Goal: Task Accomplishment & Management: Complete application form

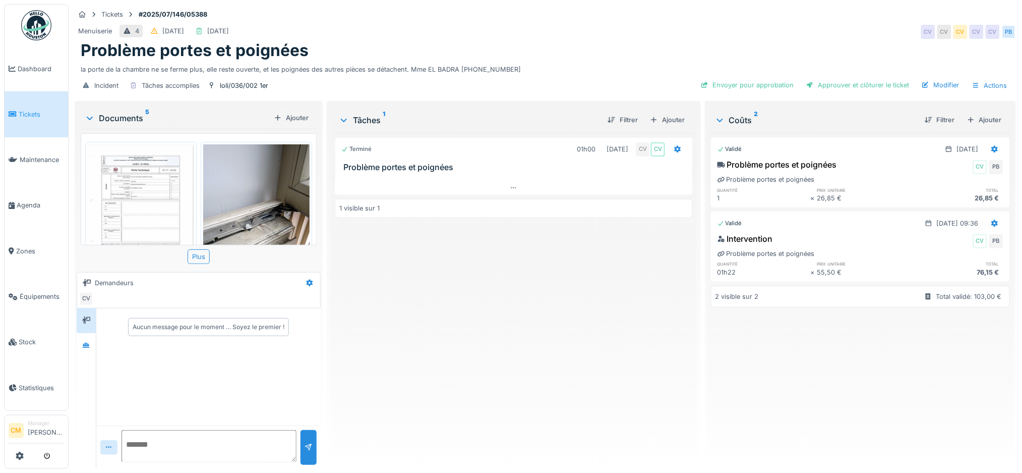
click at [240, 222] on img at bounding box center [256, 215] width 106 height 142
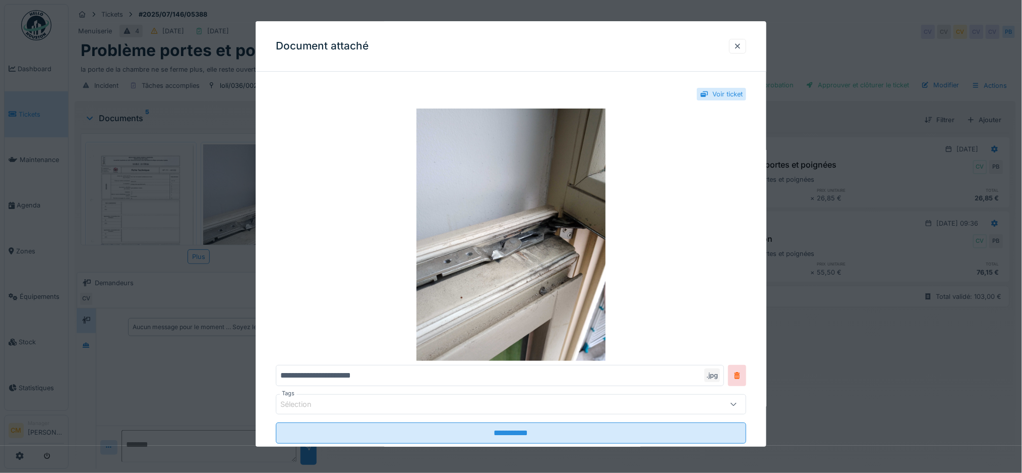
drag, startPoint x: 771, startPoint y: 174, endPoint x: 771, endPoint y: 200, distance: 25.7
click at [767, 200] on div "**********" at bounding box center [511, 276] width 511 height 392
click at [742, 47] on div at bounding box center [738, 46] width 8 height 10
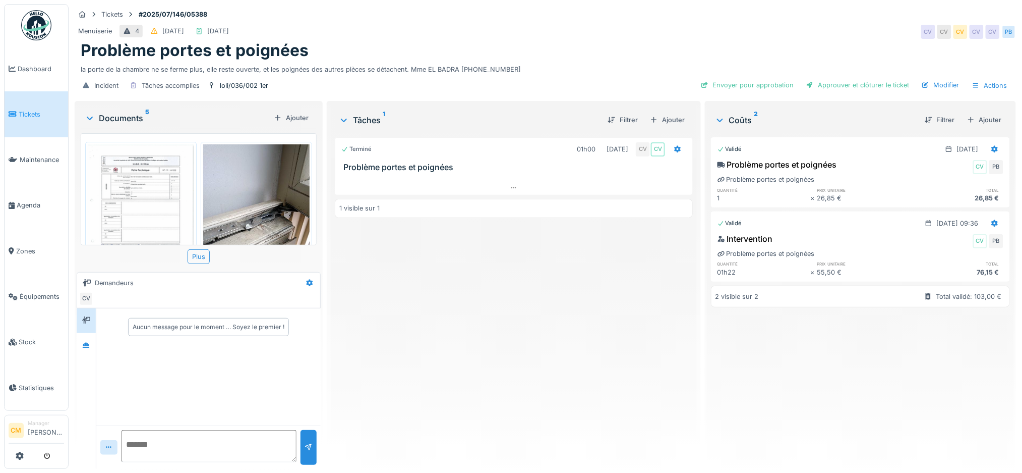
click at [117, 193] on img at bounding box center [141, 219] width 106 height 150
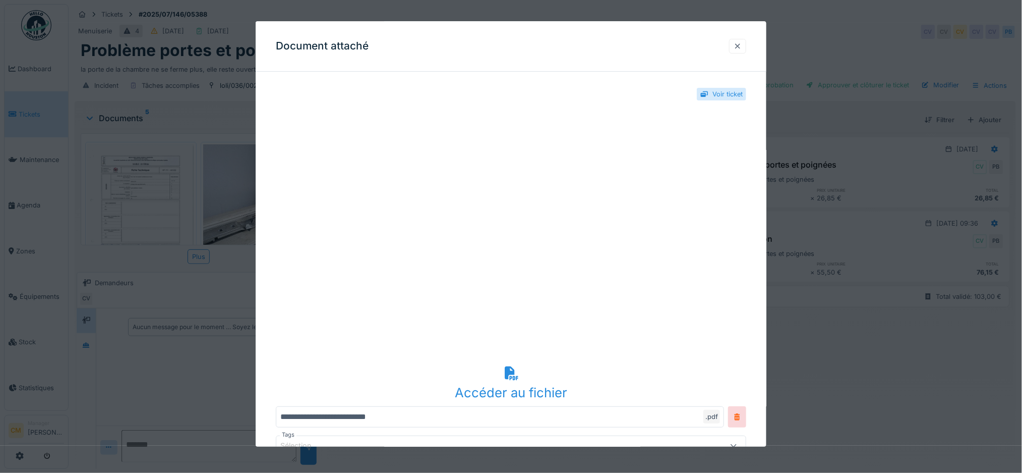
click at [742, 44] on div at bounding box center [738, 46] width 8 height 10
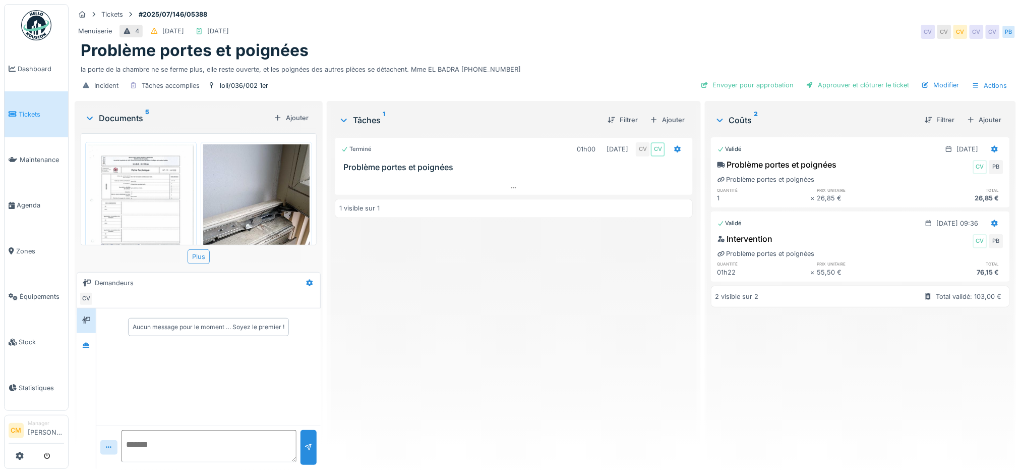
click at [196, 251] on div "Plus" at bounding box center [199, 256] width 22 height 15
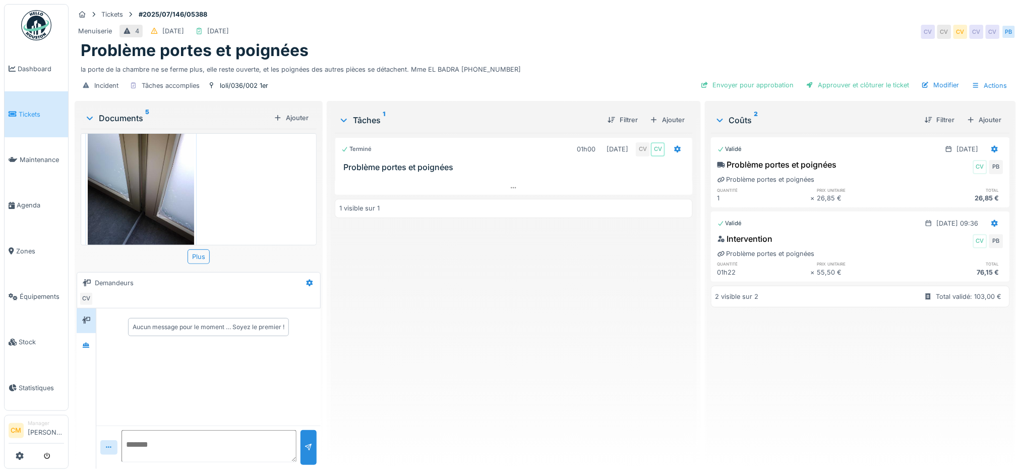
scroll to position [10, 0]
click at [85, 340] on div at bounding box center [86, 345] width 8 height 10
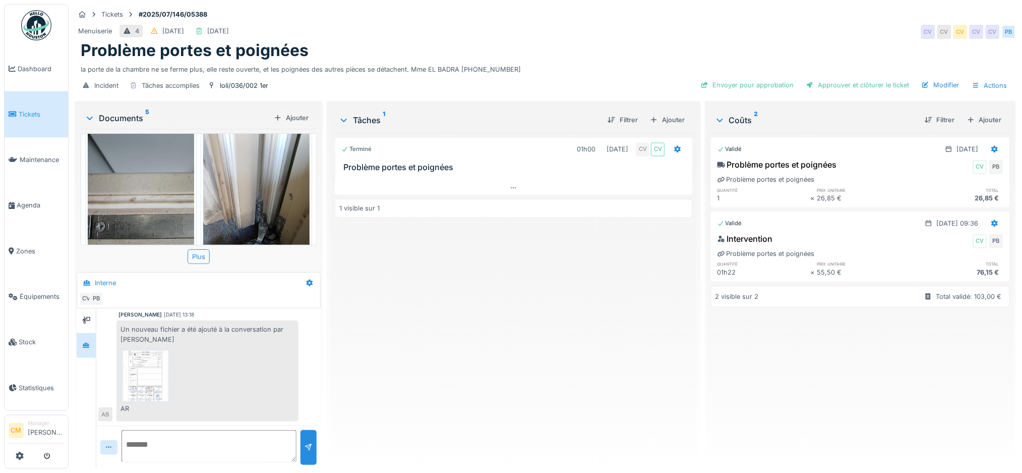
scroll to position [180, 0]
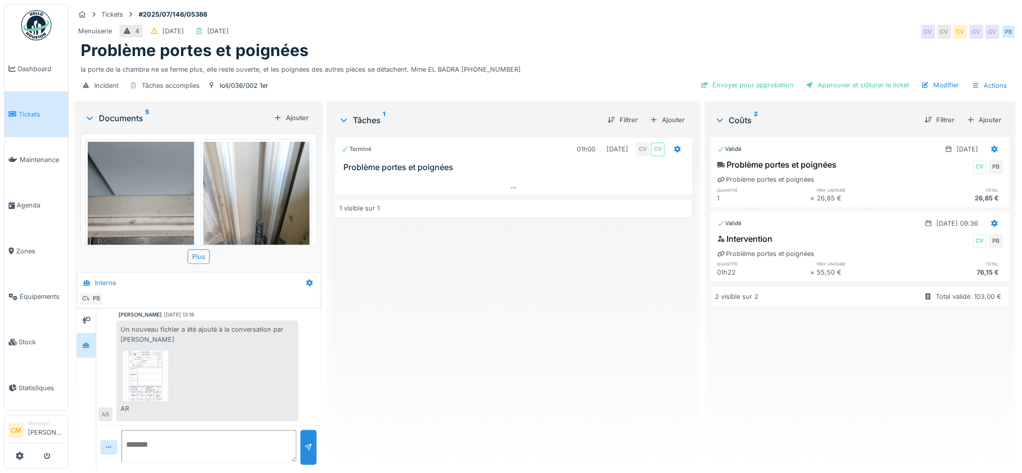
click at [133, 212] on img at bounding box center [141, 213] width 106 height 142
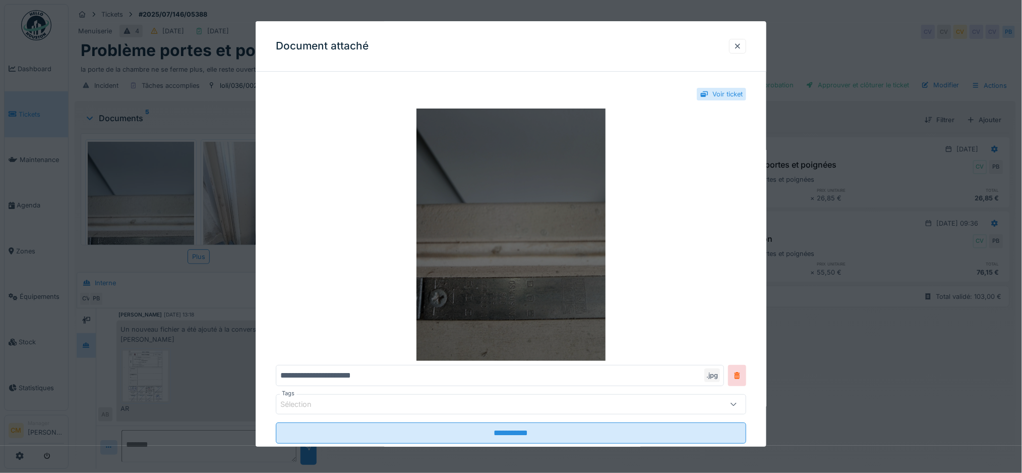
click at [518, 290] on img at bounding box center [511, 234] width 471 height 252
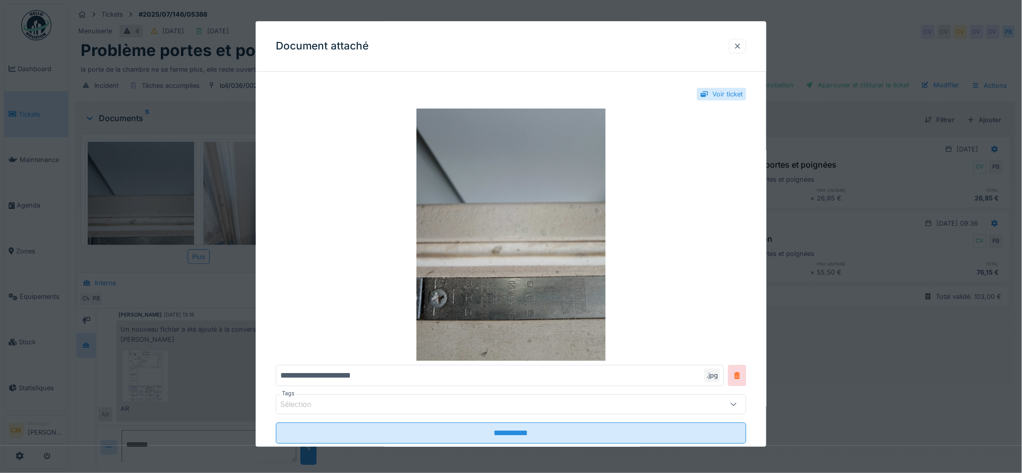
click at [740, 44] on div at bounding box center [738, 46] width 8 height 10
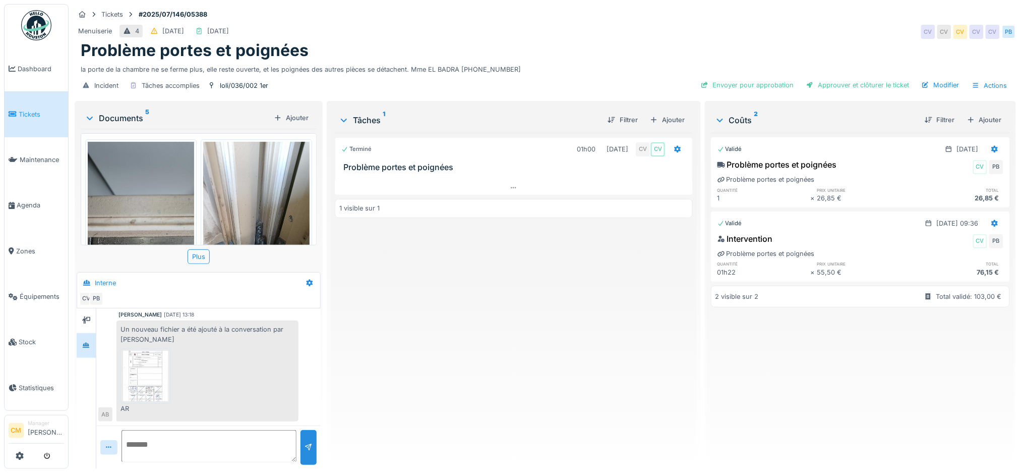
click at [148, 378] on img at bounding box center [145, 375] width 45 height 50
click at [430, 162] on h3 "Problème portes et poignées" at bounding box center [515, 167] width 345 height 10
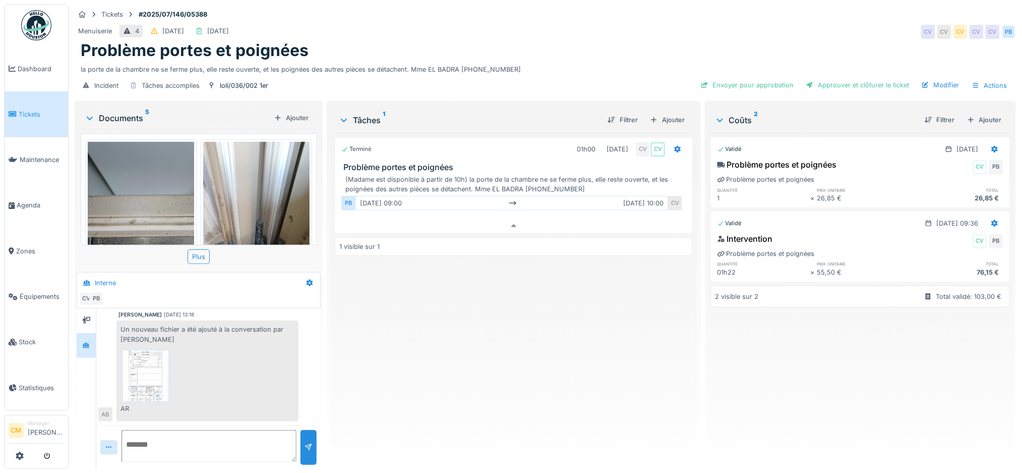
click at [518, 177] on div "(Madame est disponible à partir de 10h) la porte de la chambre ne se ferme plus…" at bounding box center [515, 183] width 341 height 19
click at [185, 438] on textarea at bounding box center [209, 446] width 175 height 32
click at [657, 113] on div "Ajouter" at bounding box center [667, 120] width 43 height 14
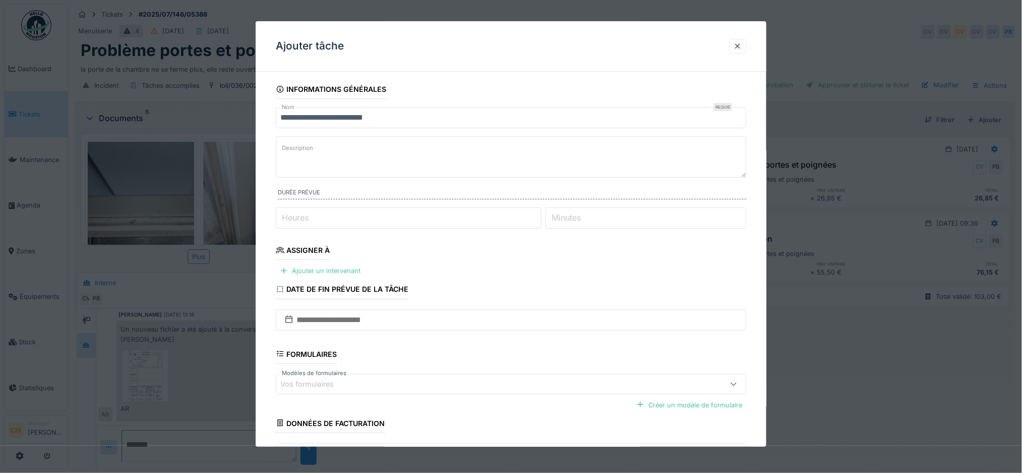
click at [300, 143] on label "Description" at bounding box center [297, 148] width 35 height 13
click at [300, 143] on textarea "Description" at bounding box center [511, 156] width 471 height 41
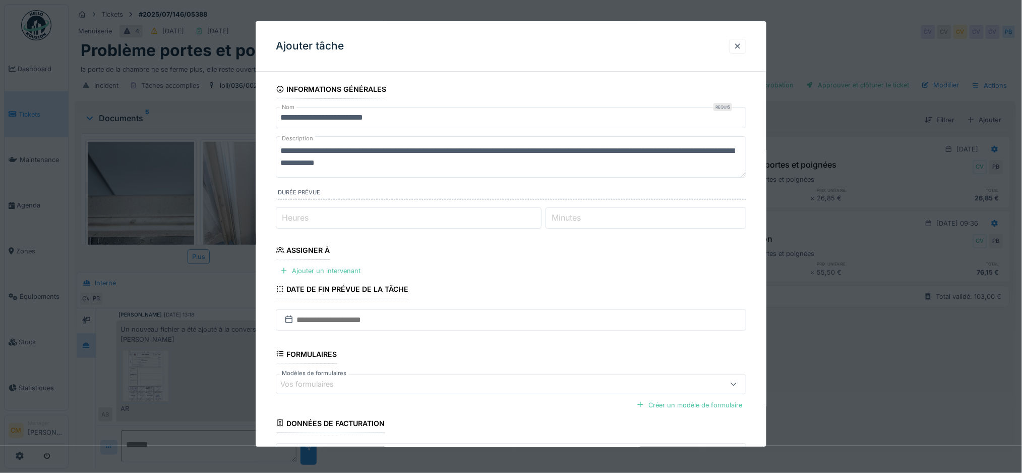
type textarea "**********"
click at [327, 223] on input "Heures" at bounding box center [409, 217] width 266 height 21
type input "*"
click at [313, 271] on div "Ajouter un intervenant" at bounding box center [320, 271] width 89 height 14
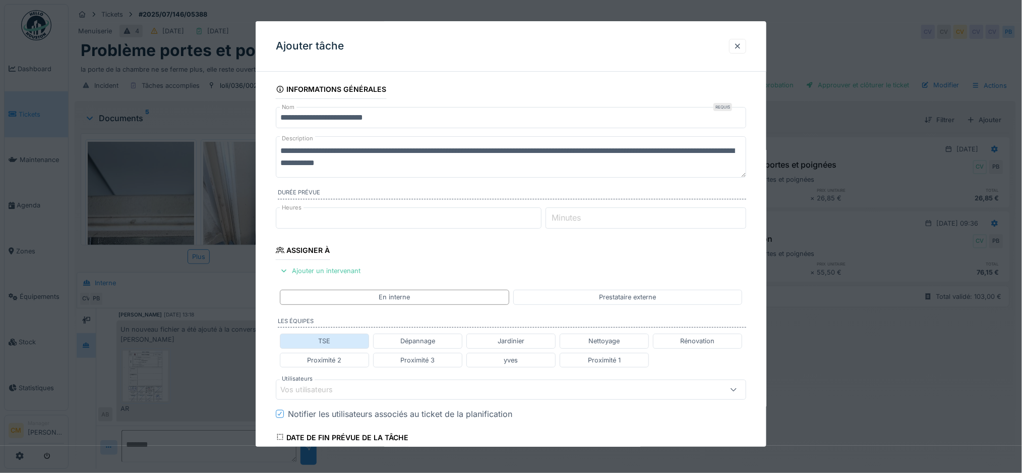
scroll to position [67, 0]
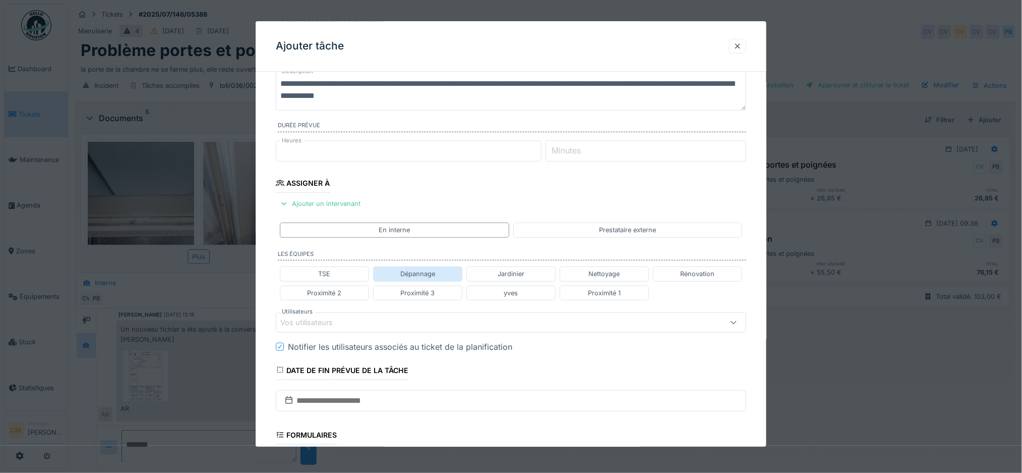
click at [415, 277] on div "Dépannage" at bounding box center [417, 274] width 35 height 10
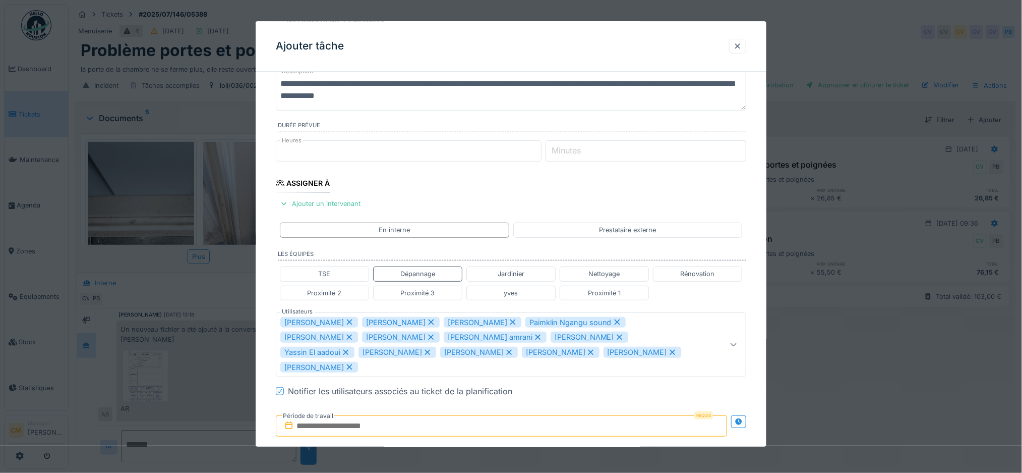
click at [428, 322] on icon at bounding box center [431, 322] width 6 height 6
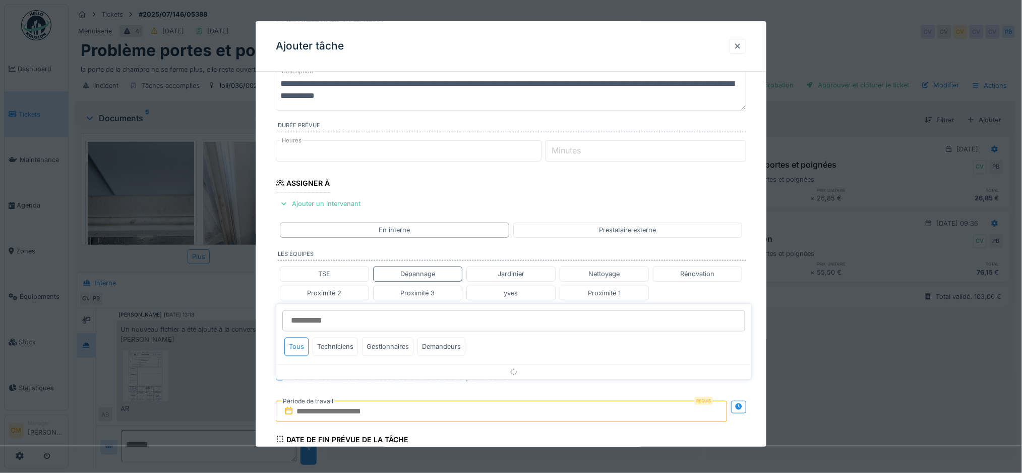
scroll to position [170, 0]
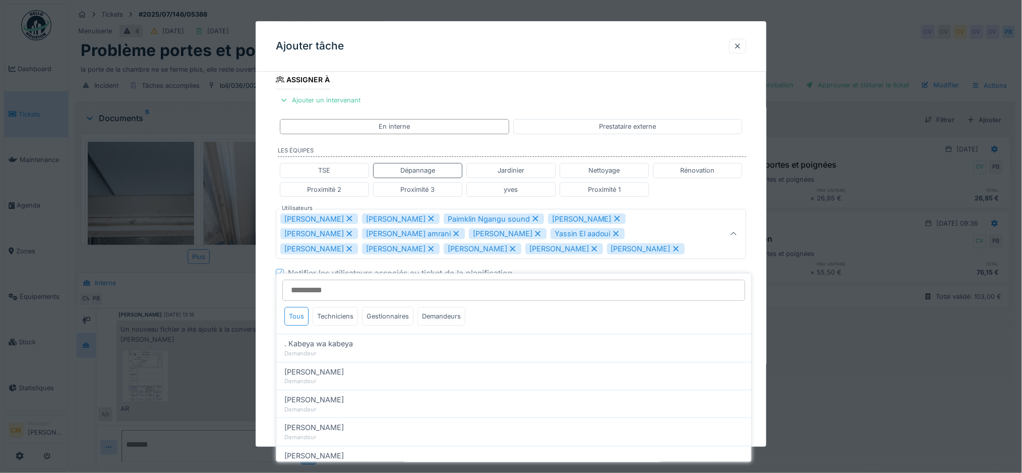
click at [428, 218] on icon at bounding box center [431, 219] width 6 height 6
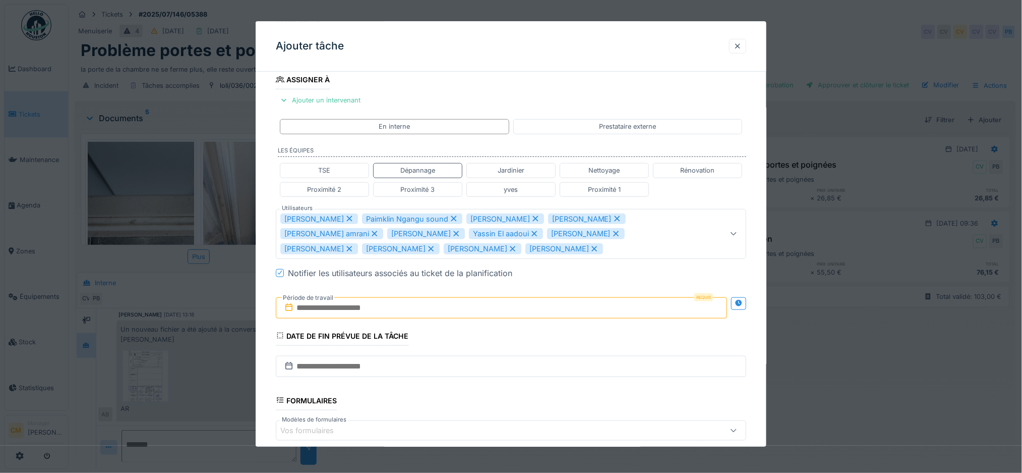
click at [449, 218] on icon at bounding box center [453, 218] width 9 height 7
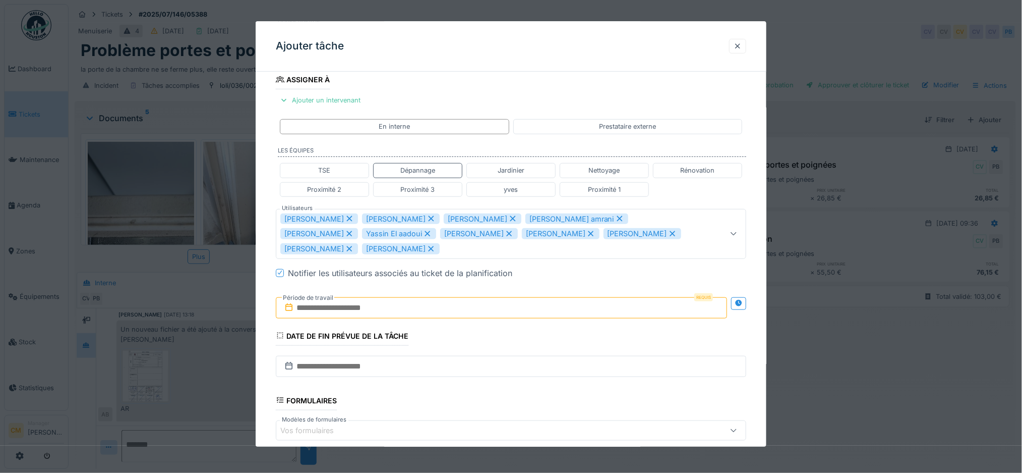
click at [508, 220] on icon at bounding box center [512, 218] width 9 height 7
click at [534, 221] on icon at bounding box center [538, 218] width 9 height 7
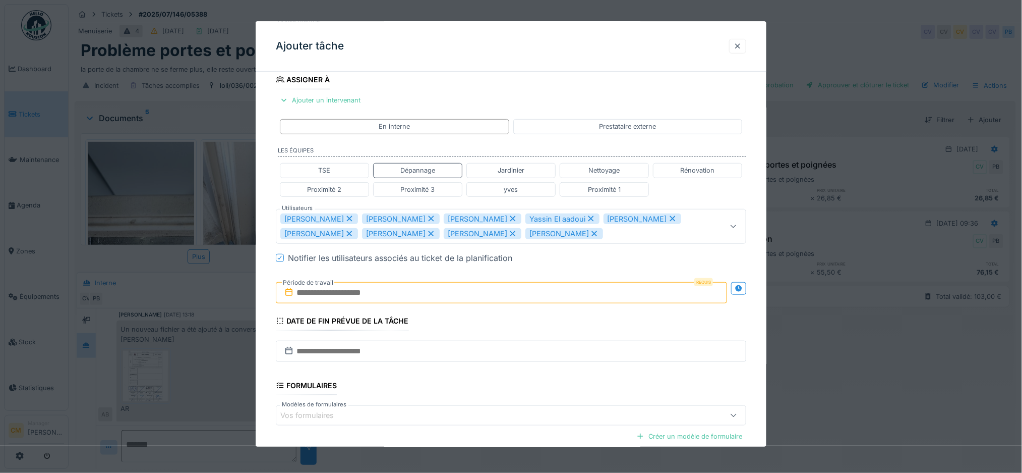
click at [510, 218] on icon at bounding box center [513, 219] width 6 height 6
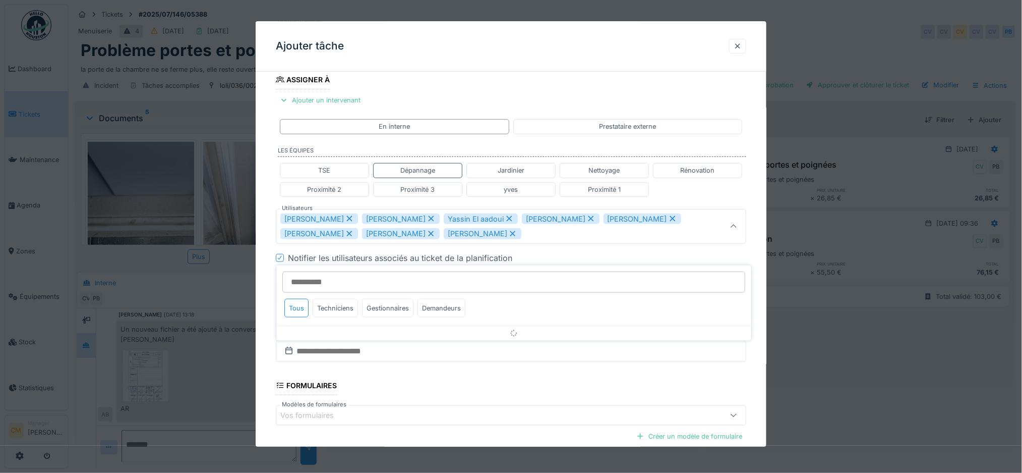
scroll to position [163, 0]
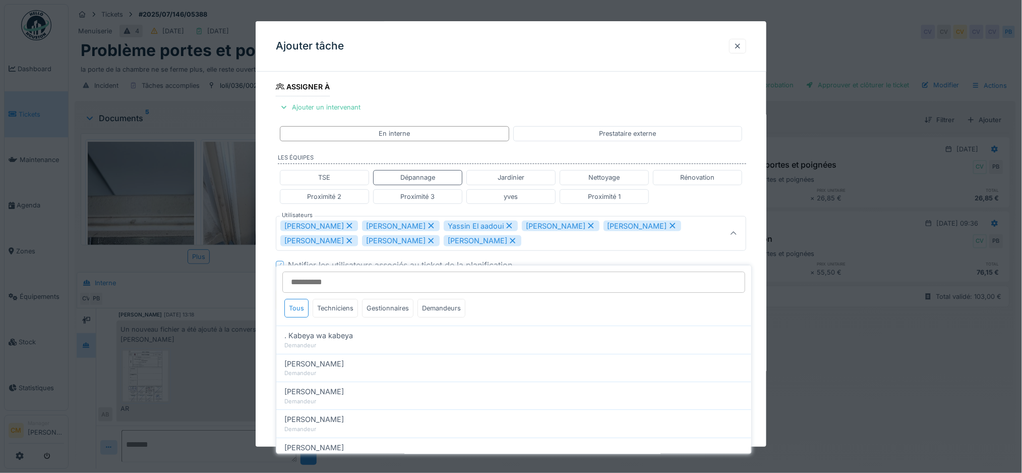
click at [505, 226] on icon at bounding box center [509, 225] width 9 height 7
click at [510, 226] on icon at bounding box center [513, 226] width 6 height 6
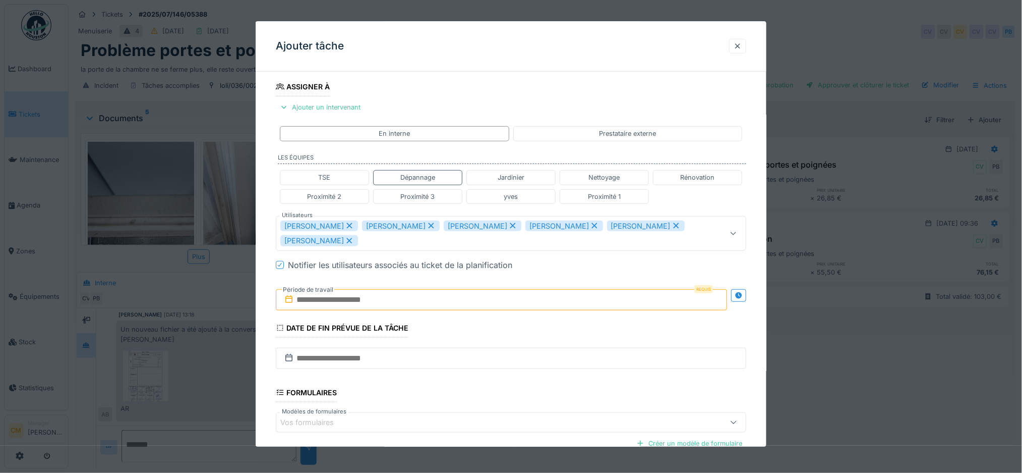
click at [510, 228] on icon at bounding box center [513, 226] width 6 height 6
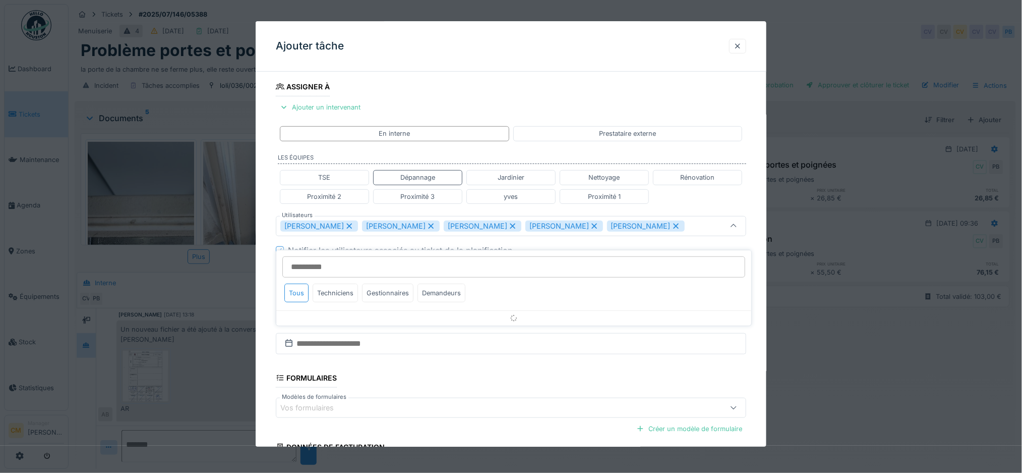
scroll to position [156, 0]
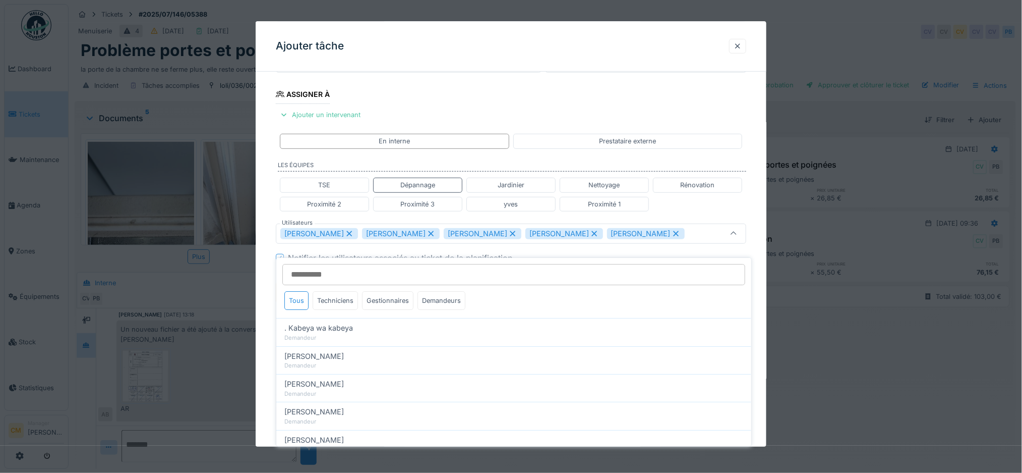
click at [508, 236] on icon at bounding box center [512, 233] width 9 height 7
click at [508, 233] on icon at bounding box center [512, 233] width 9 height 7
click at [508, 232] on icon at bounding box center [512, 233] width 9 height 7
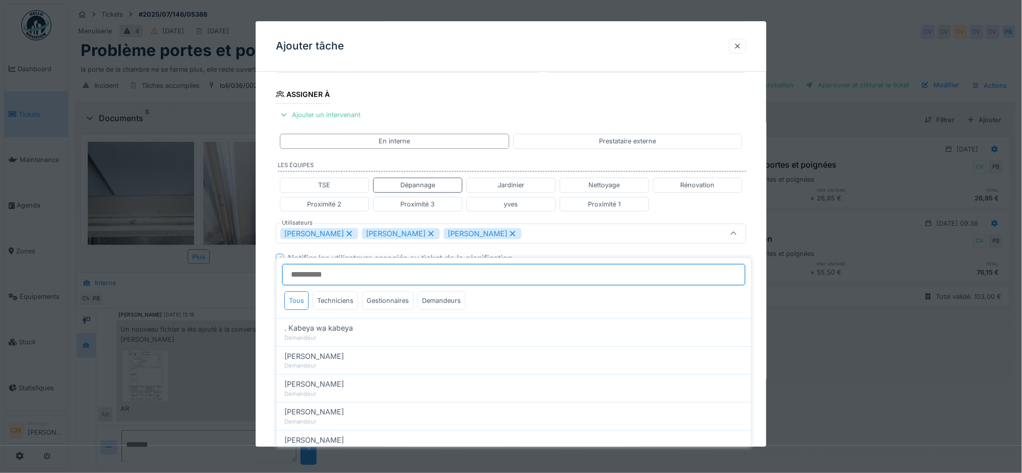
type input "*********"
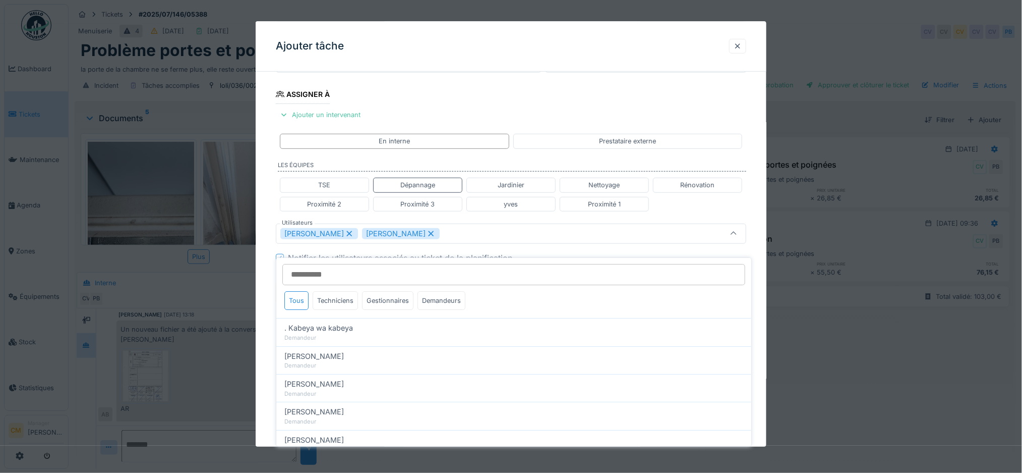
click at [494, 232] on div "Charef Lahmar Paul Baton" at bounding box center [483, 233] width 407 height 11
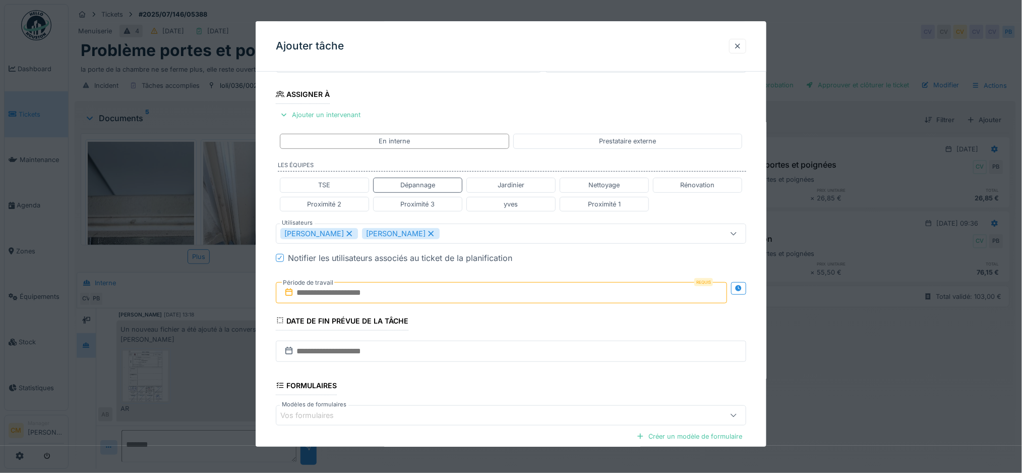
click at [353, 289] on input "text" at bounding box center [502, 292] width 452 height 21
click at [488, 393] on div "17" at bounding box center [488, 392] width 14 height 14
click at [742, 286] on icon at bounding box center [739, 288] width 7 height 7
click at [423, 290] on input "text" at bounding box center [385, 292] width 218 height 21
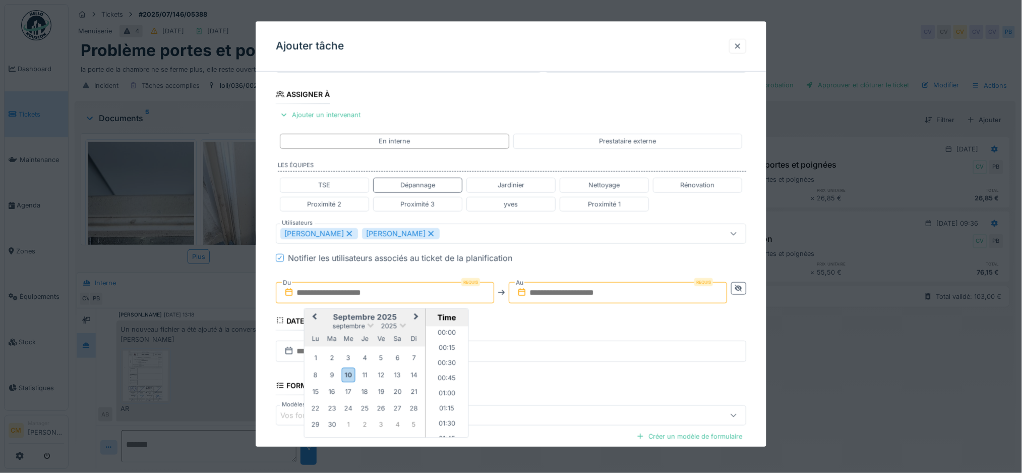
scroll to position [905, 0]
click at [345, 393] on div "17" at bounding box center [348, 392] width 14 height 14
click at [440, 354] on li "07:30" at bounding box center [447, 353] width 43 height 15
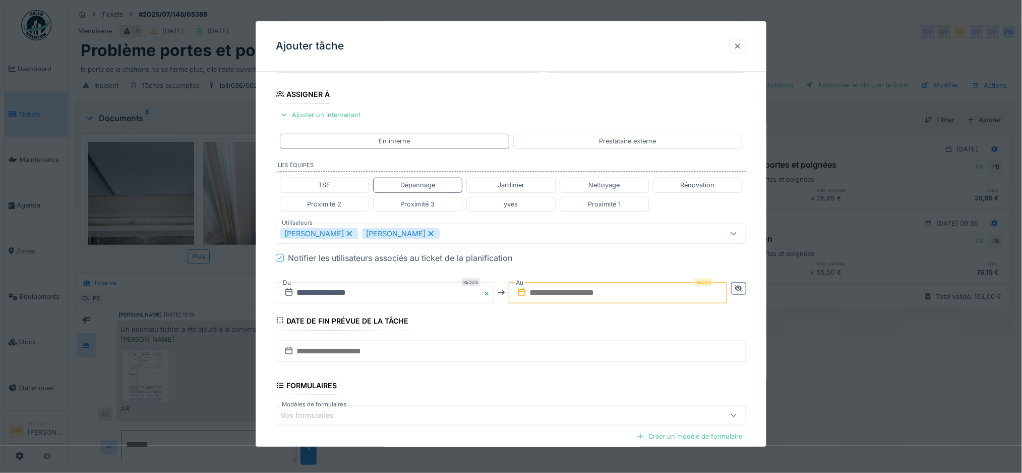
click at [574, 290] on input "text" at bounding box center [618, 292] width 218 height 21
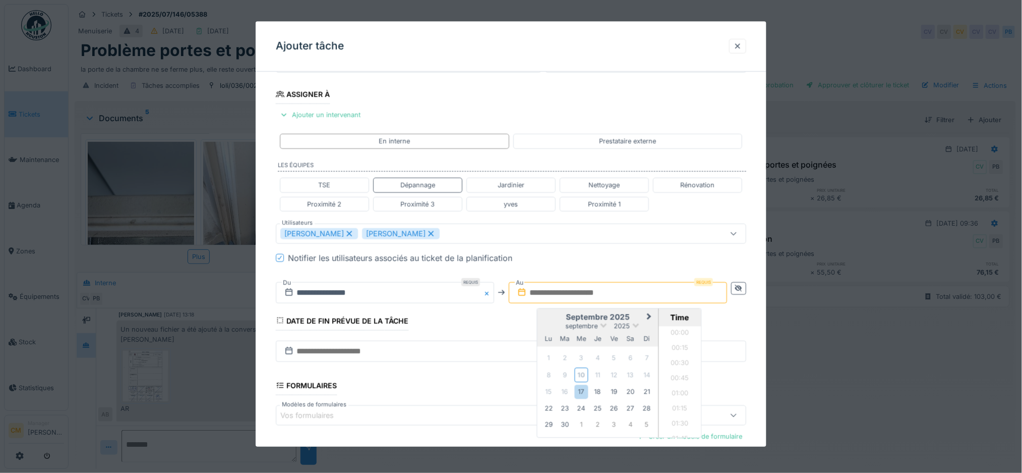
scroll to position [905, 0]
click at [581, 392] on div "17" at bounding box center [581, 392] width 14 height 14
click at [679, 356] on li "12:00" at bounding box center [680, 356] width 43 height 15
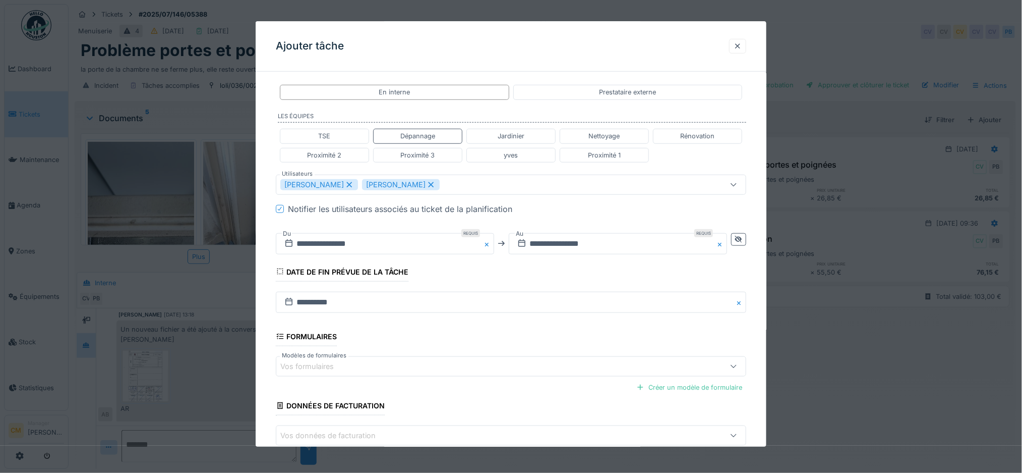
scroll to position [262, 0]
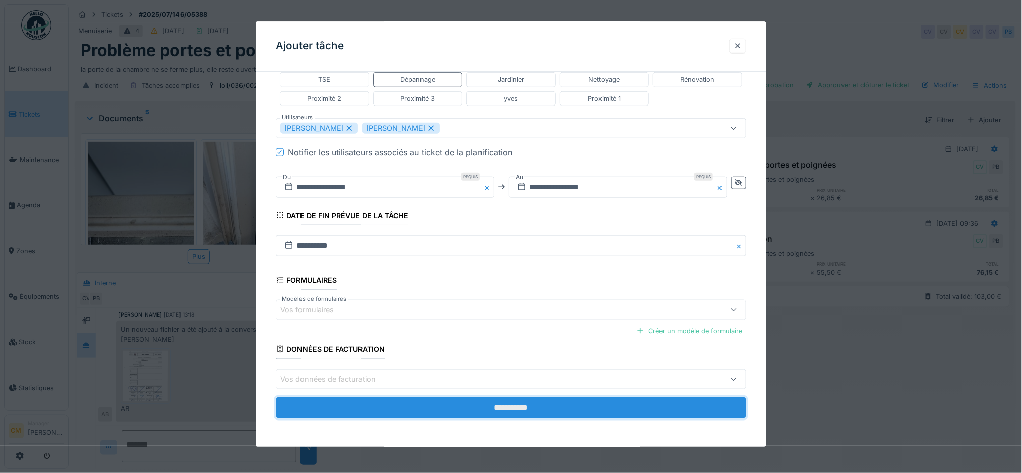
click at [523, 405] on input "**********" at bounding box center [511, 407] width 471 height 21
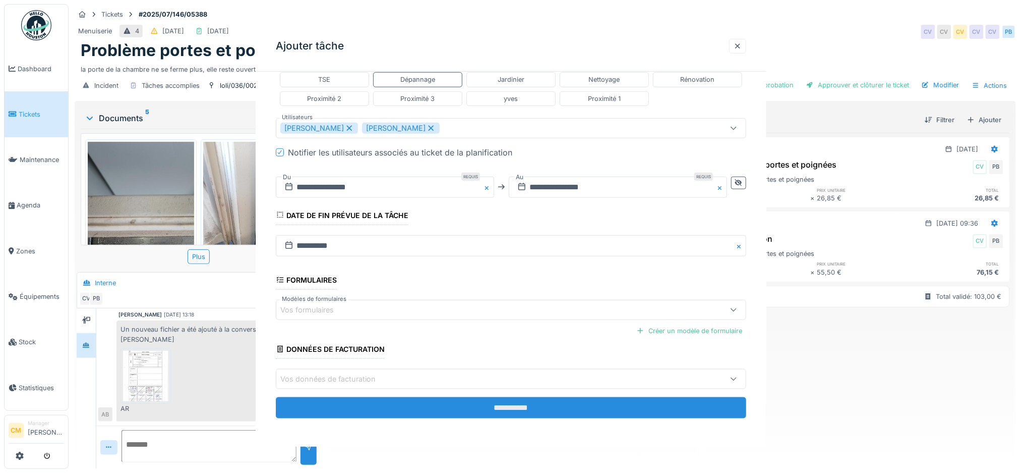
scroll to position [0, 0]
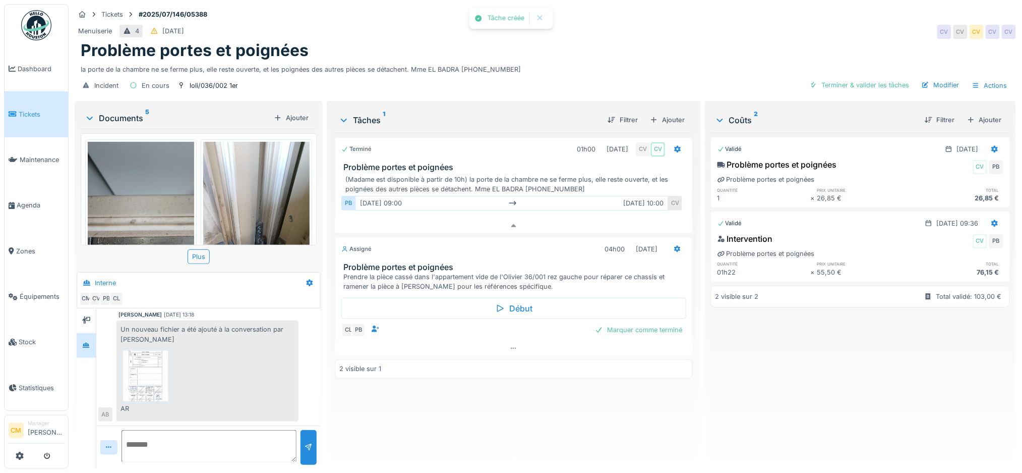
click at [131, 432] on textarea at bounding box center [209, 446] width 175 height 32
type textarea "**********"
click at [305, 442] on div at bounding box center [309, 447] width 8 height 10
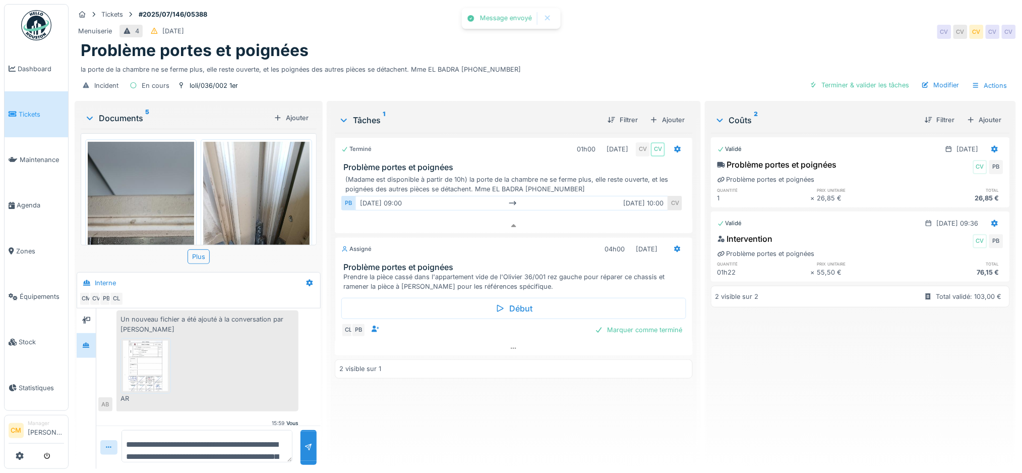
scroll to position [490, 0]
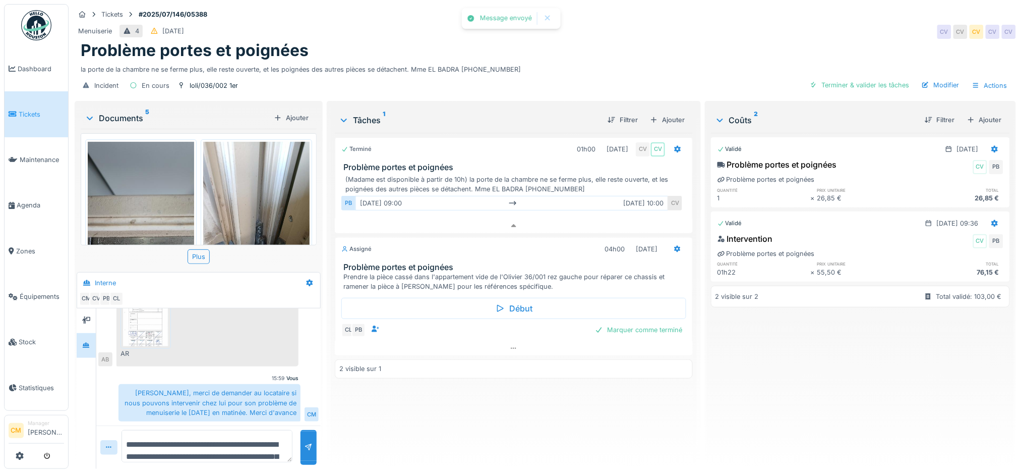
click at [163, 433] on textarea "**********" at bounding box center [207, 446] width 171 height 32
type textarea "**********"
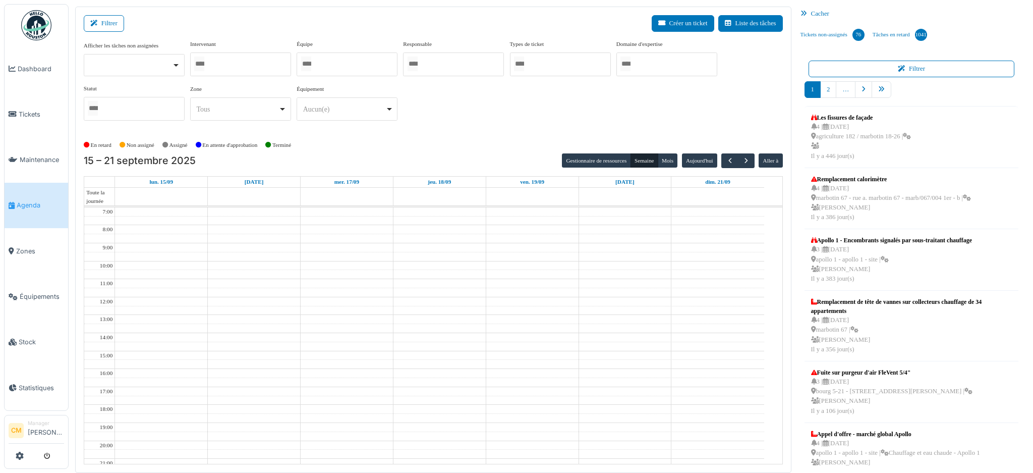
click at [236, 65] on div at bounding box center [240, 64] width 101 height 24
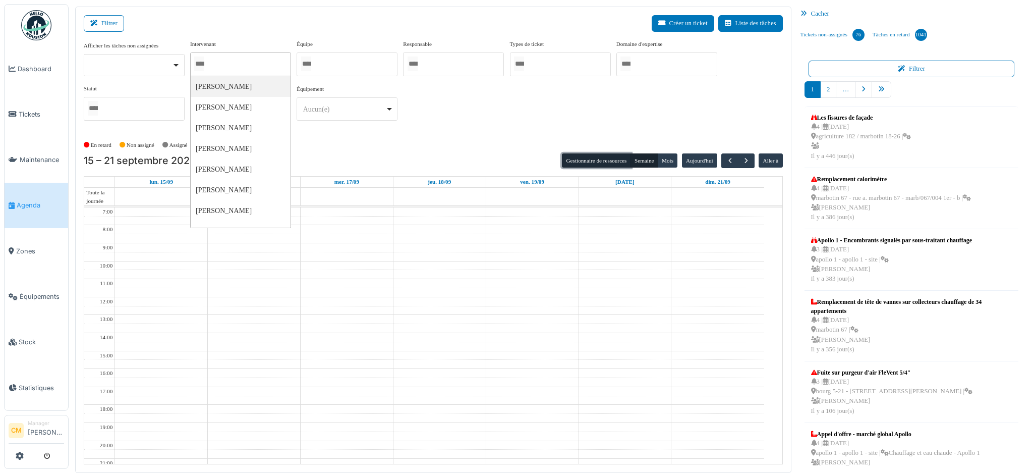
click at [602, 159] on button "Gestionnaire de ressources" at bounding box center [596, 160] width 69 height 14
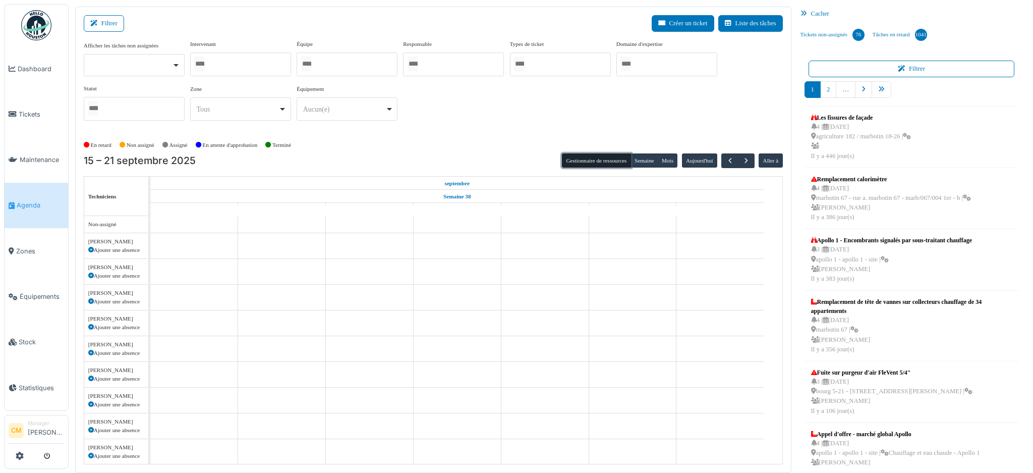
click at [232, 64] on div at bounding box center [240, 64] width 101 height 24
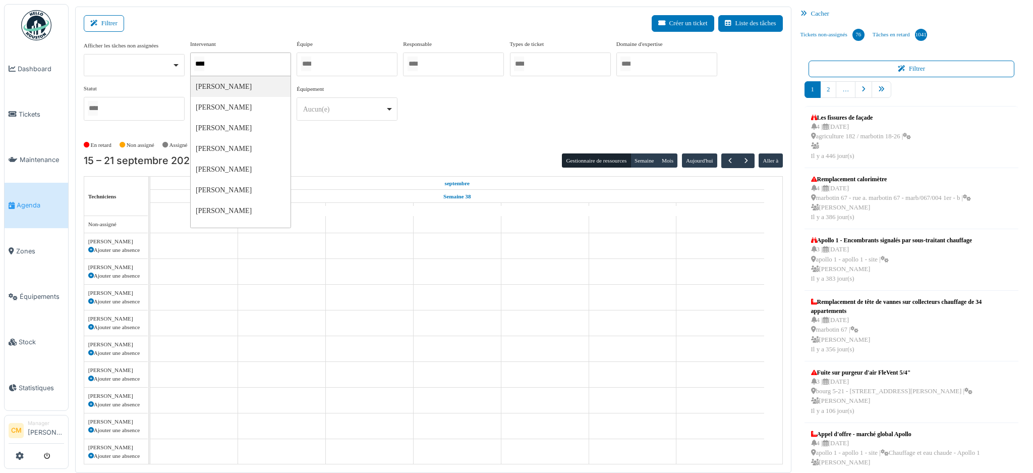
type input "******"
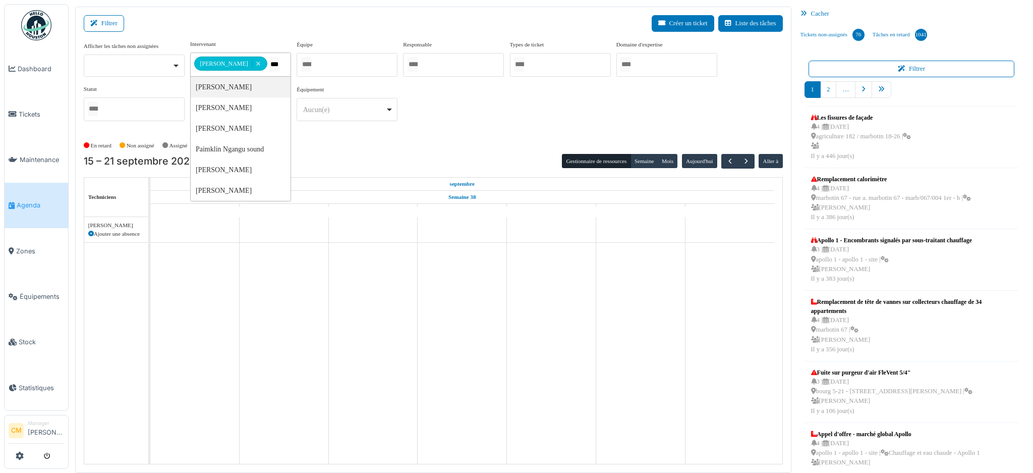
type input "****"
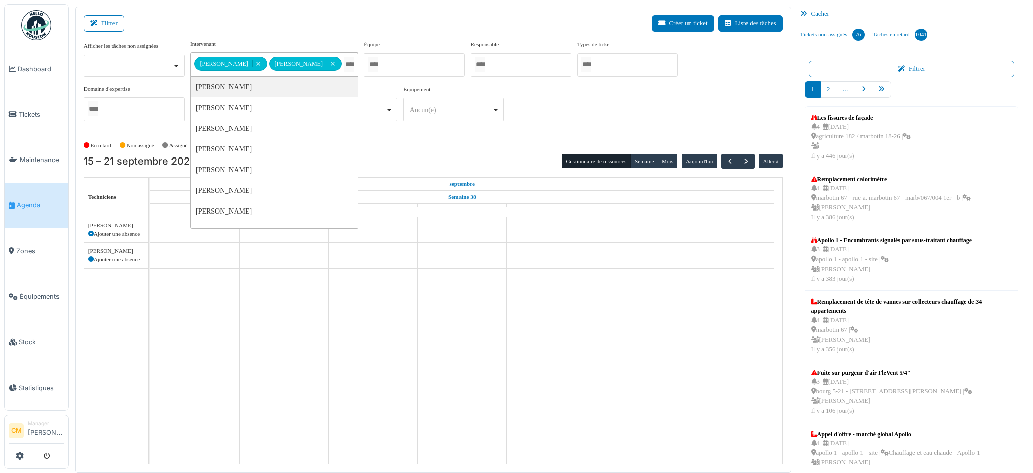
click at [508, 118] on div "**********" at bounding box center [433, 84] width 699 height 89
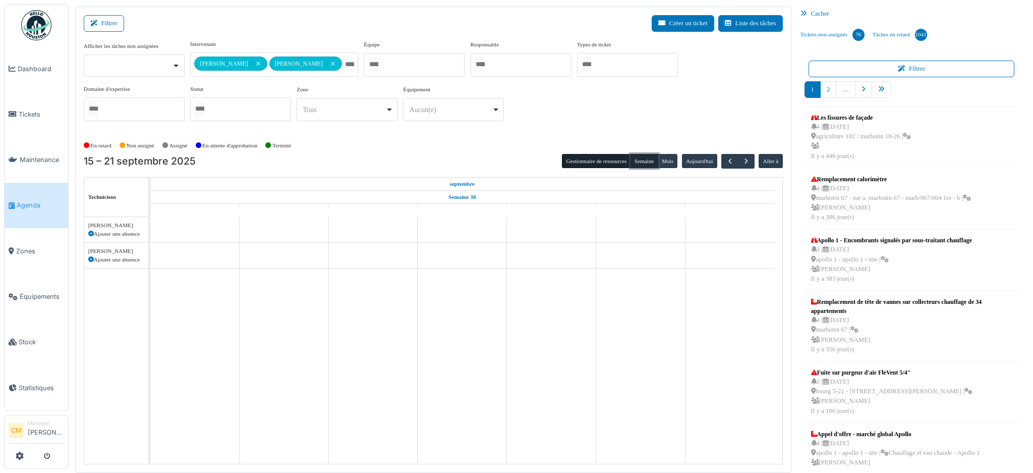
click at [630, 162] on button "Semaine" at bounding box center [644, 161] width 28 height 14
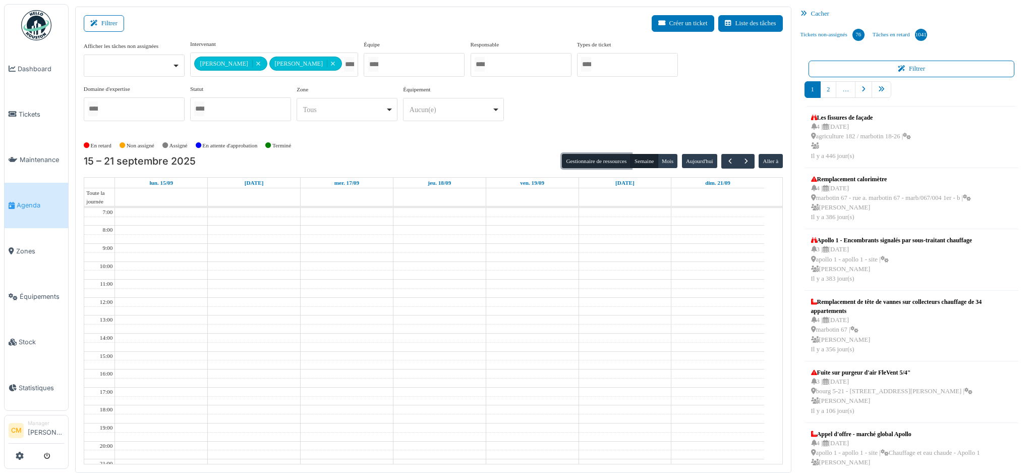
click at [594, 160] on button "Gestionnaire de ressources" at bounding box center [596, 161] width 69 height 14
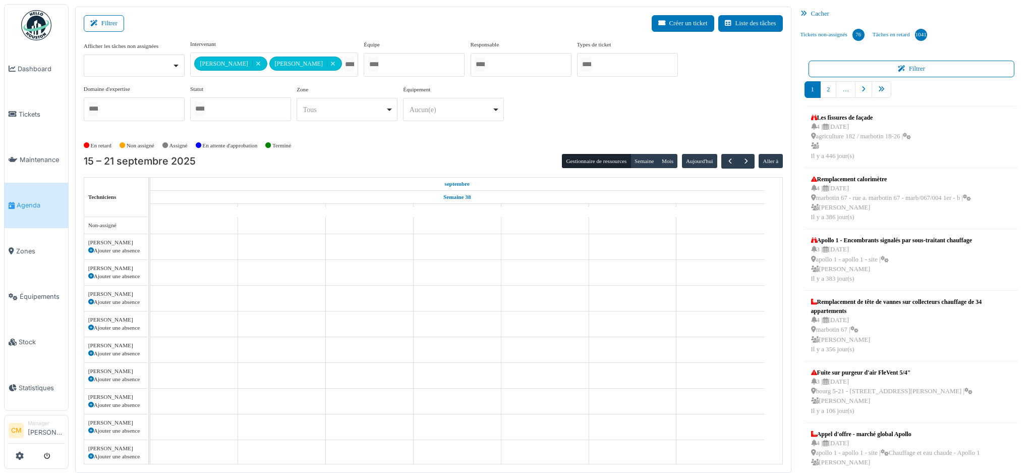
click at [344, 66] on input "Tous" at bounding box center [349, 64] width 10 height 15
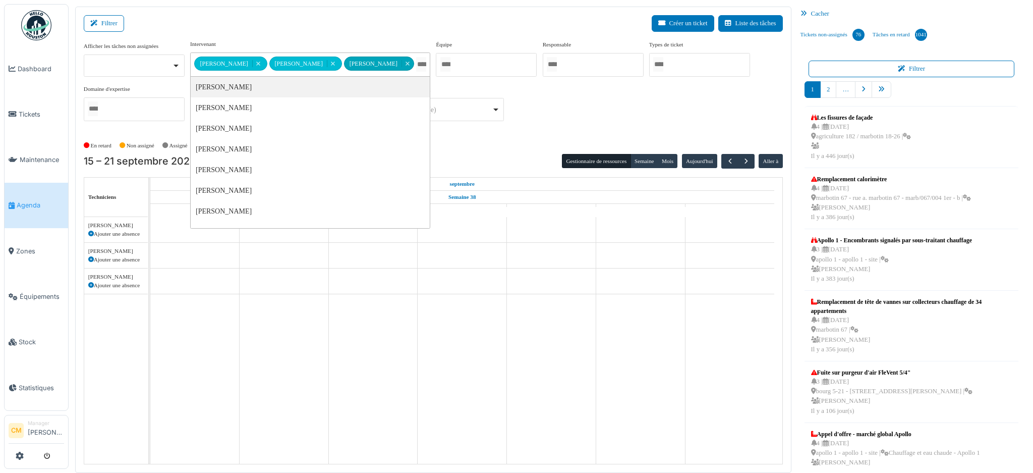
click at [561, 105] on div "**********" at bounding box center [433, 84] width 699 height 89
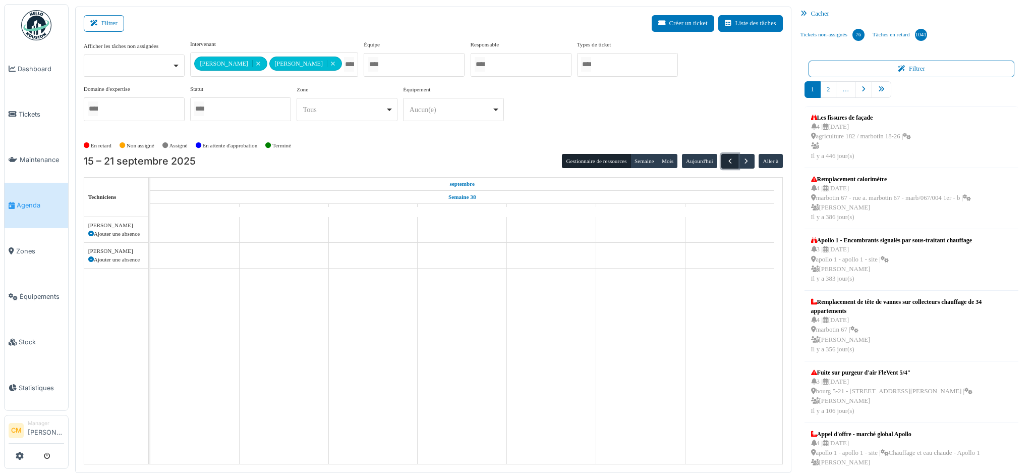
click at [726, 160] on span "button" at bounding box center [730, 161] width 9 height 9
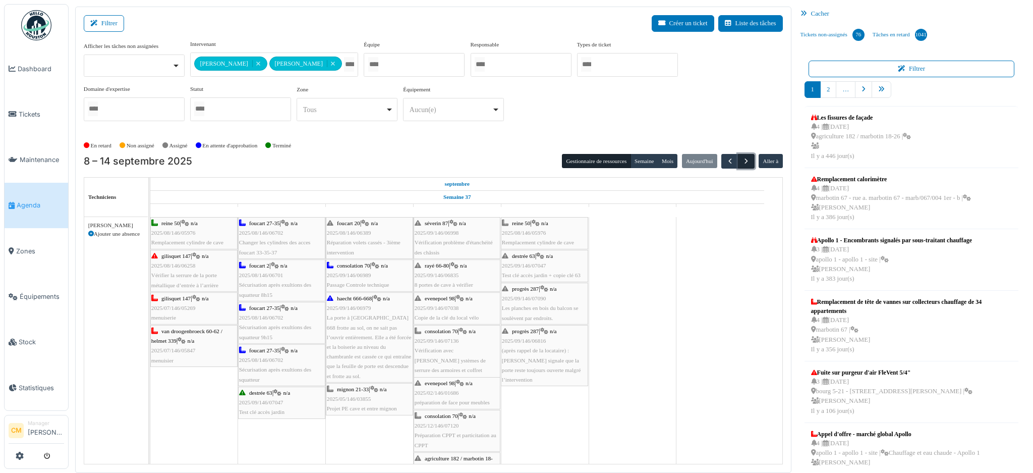
click at [742, 161] on span "button" at bounding box center [746, 161] width 9 height 9
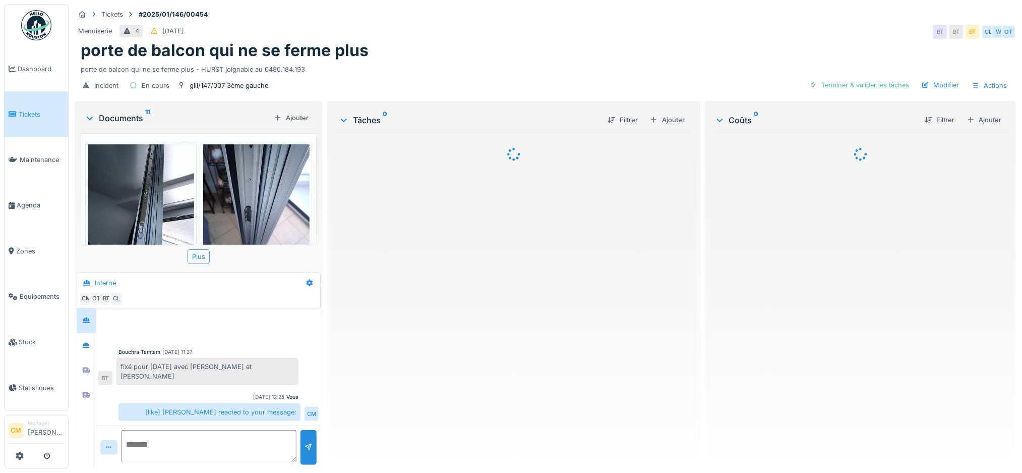
scroll to position [342, 0]
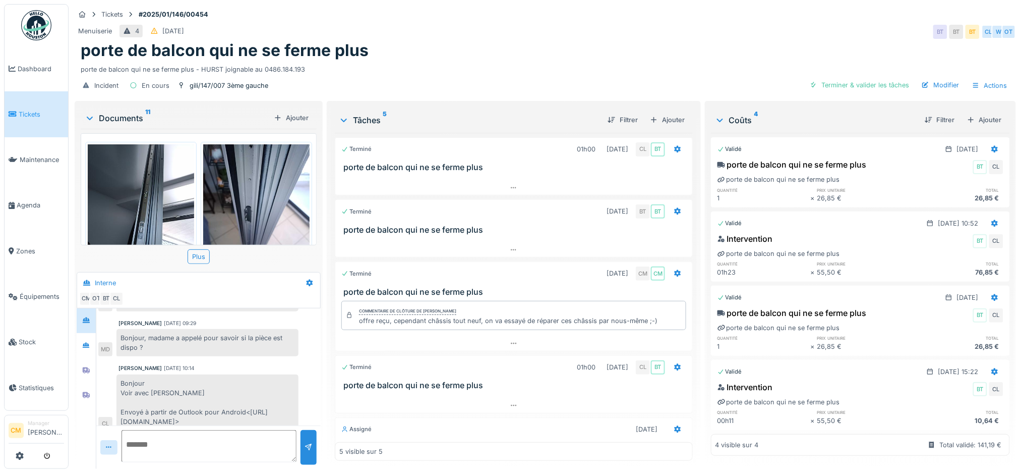
click at [147, 441] on textarea at bounding box center [209, 446] width 175 height 32
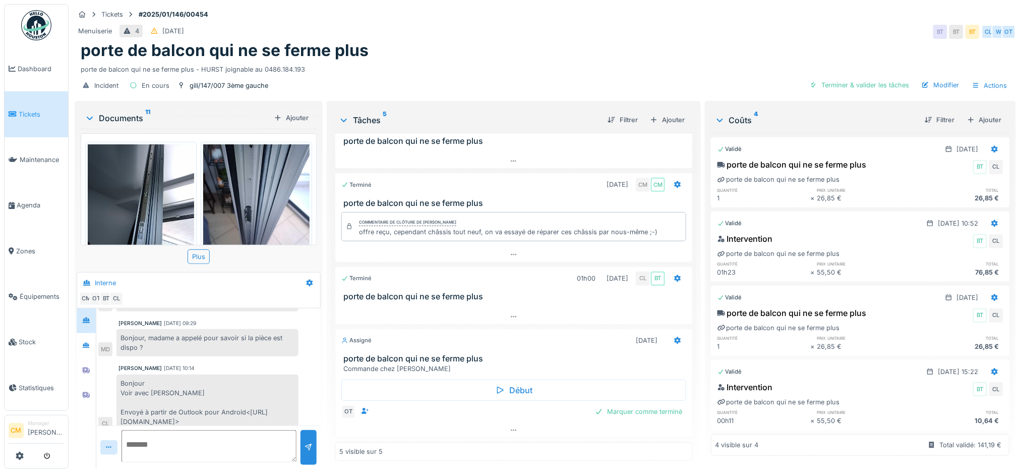
scroll to position [10, 0]
click at [164, 432] on textarea at bounding box center [209, 446] width 175 height 32
click at [180, 432] on textarea at bounding box center [209, 446] width 175 height 32
drag, startPoint x: 170, startPoint y: 424, endPoint x: 199, endPoint y: 426, distance: 28.3
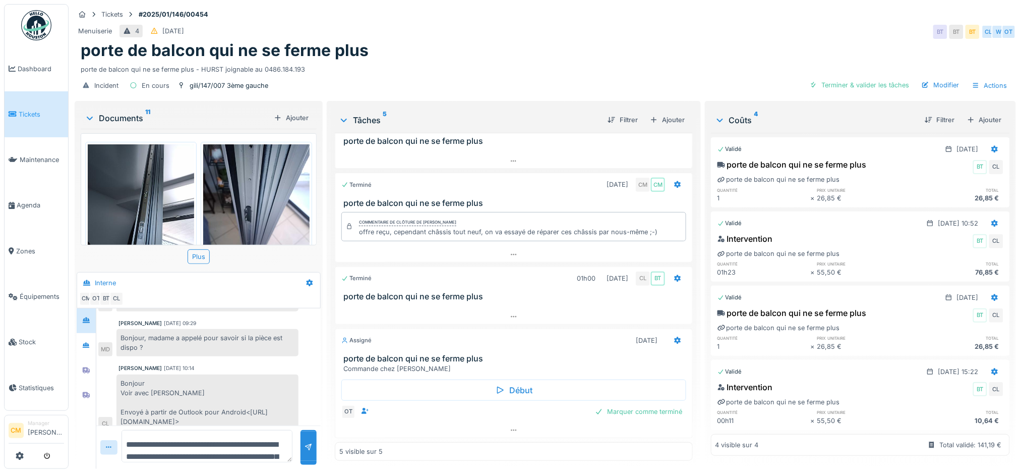
click at [199, 430] on textarea "**********" at bounding box center [207, 446] width 171 height 32
click at [254, 435] on textarea "**********" at bounding box center [207, 446] width 171 height 32
type textarea "**********"
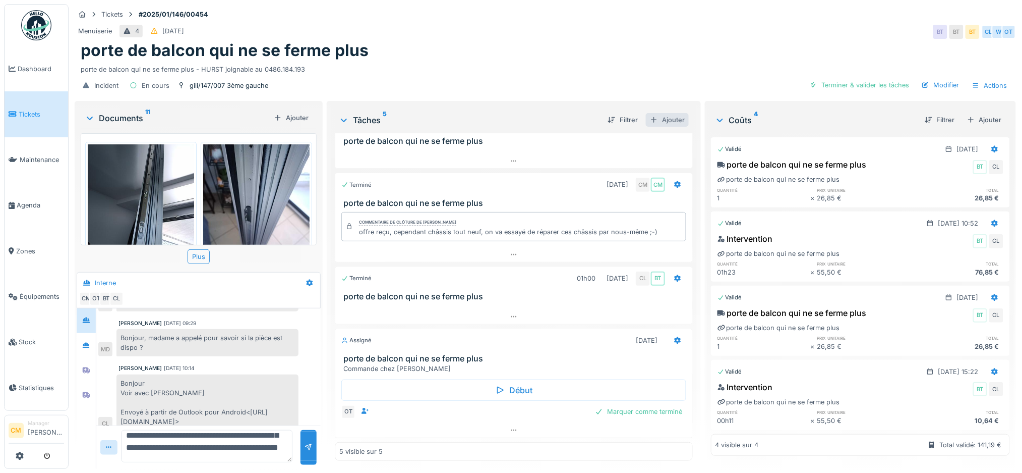
click at [662, 113] on div "Ajouter" at bounding box center [667, 120] width 43 height 14
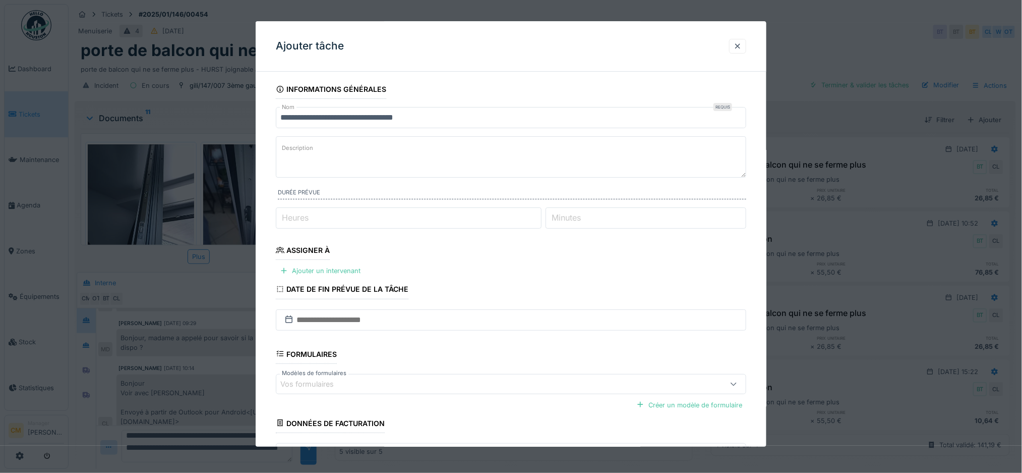
click at [283, 146] on label "Description" at bounding box center [297, 148] width 35 height 13
click at [283, 146] on textarea "Description" at bounding box center [511, 156] width 471 height 41
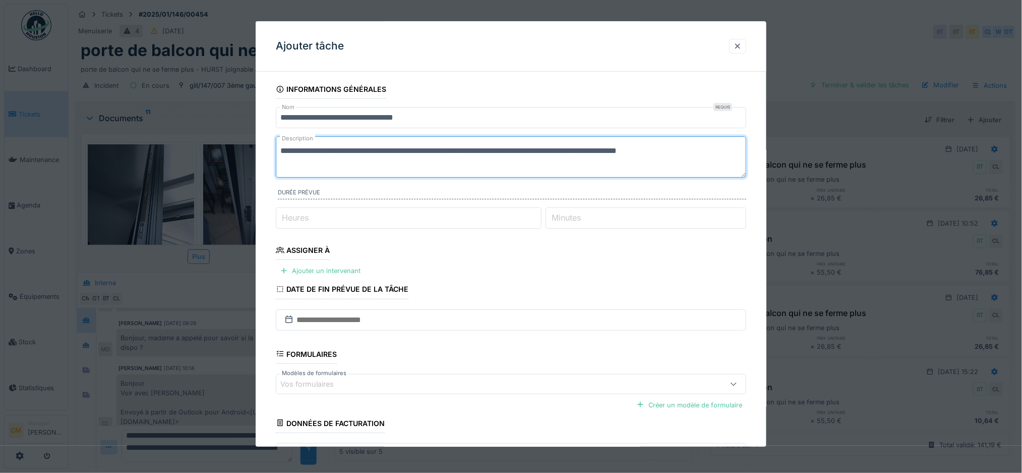
click at [512, 149] on textarea "**********" at bounding box center [511, 156] width 471 height 41
type textarea "**********"
click at [495, 225] on input "Heures" at bounding box center [409, 217] width 266 height 21
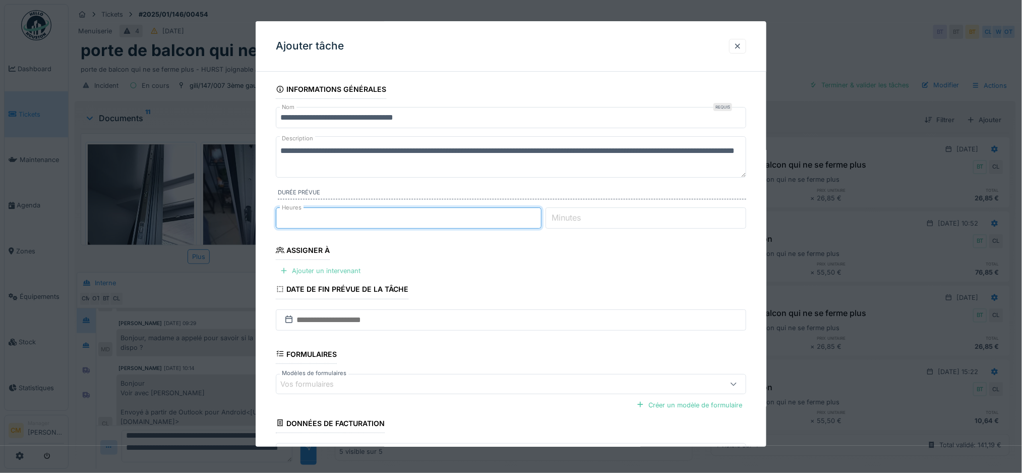
type input "*"
click at [327, 273] on div "Ajouter un intervenant" at bounding box center [320, 271] width 89 height 14
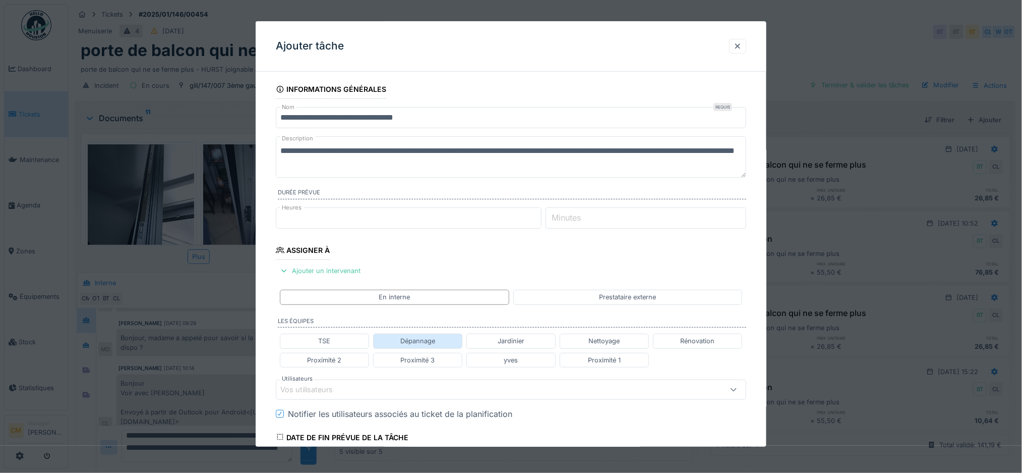
click at [419, 343] on div "Dépannage" at bounding box center [417, 341] width 35 height 10
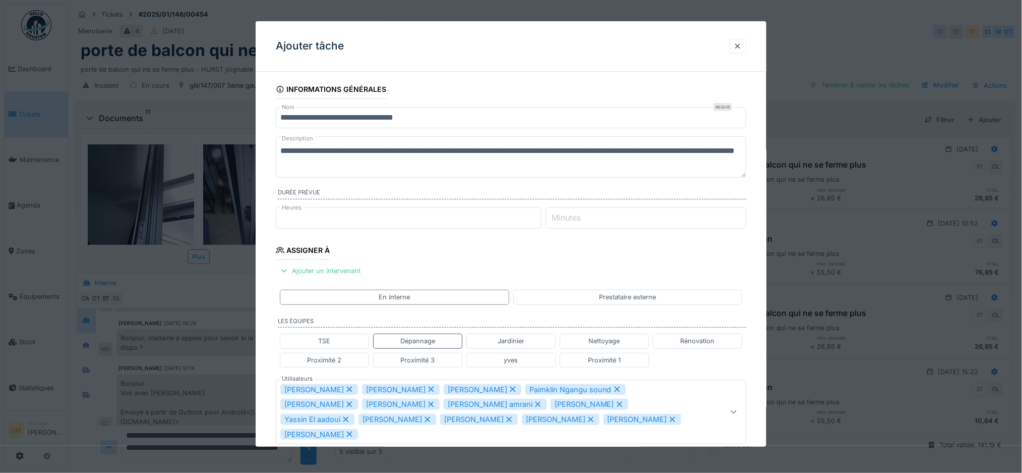
click at [427, 391] on icon at bounding box center [431, 389] width 9 height 7
click at [427, 390] on icon at bounding box center [431, 389] width 9 height 7
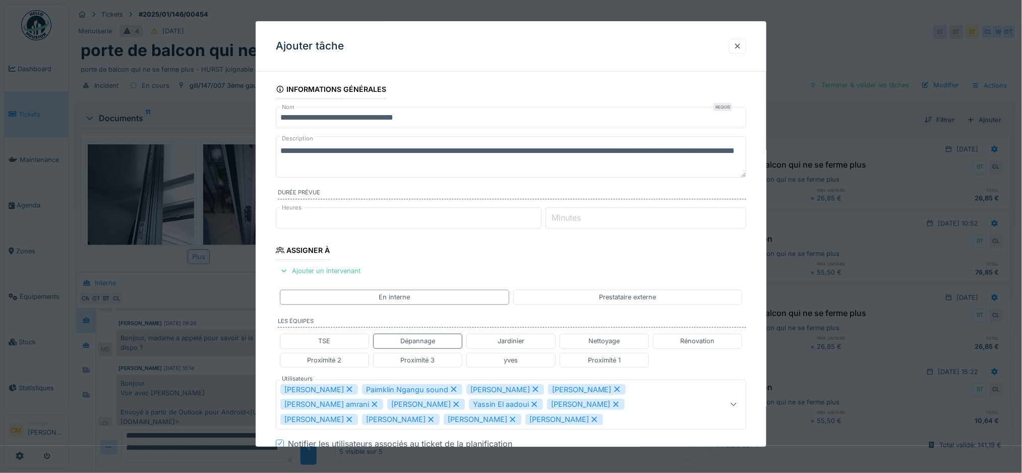
click at [451, 389] on icon at bounding box center [454, 389] width 6 height 6
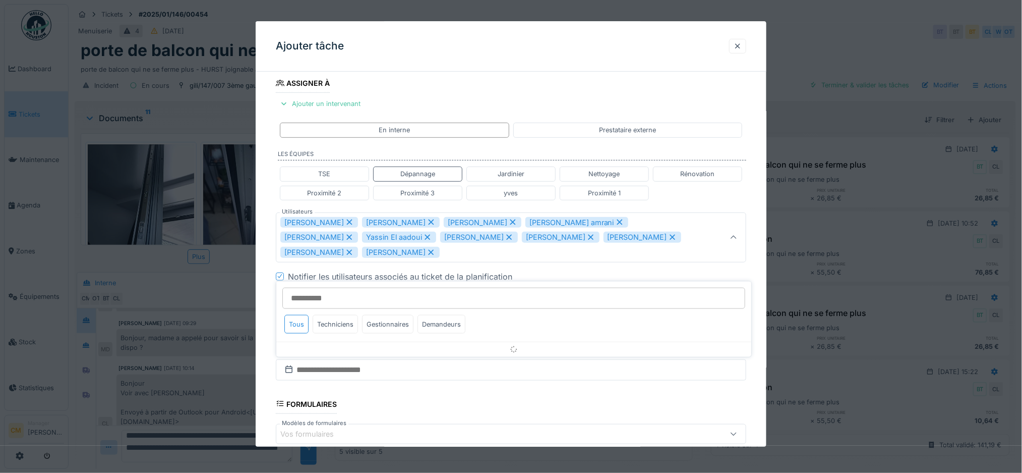
scroll to position [170, 0]
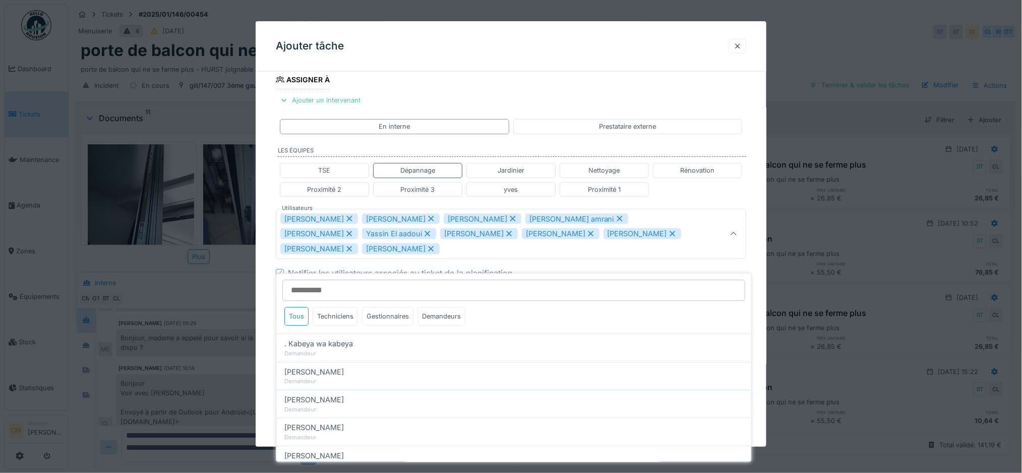
click at [508, 220] on icon at bounding box center [512, 218] width 9 height 7
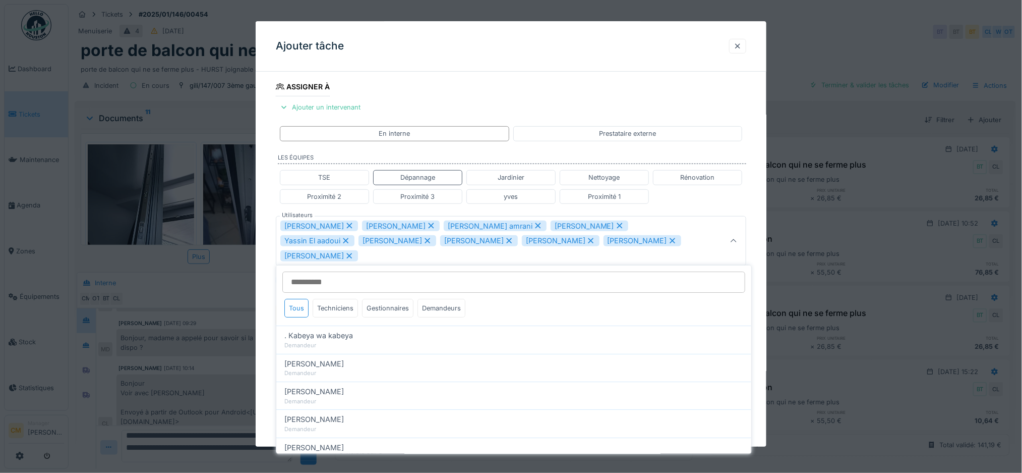
click at [534, 226] on icon at bounding box center [538, 225] width 9 height 7
click at [510, 226] on icon at bounding box center [513, 226] width 6 height 6
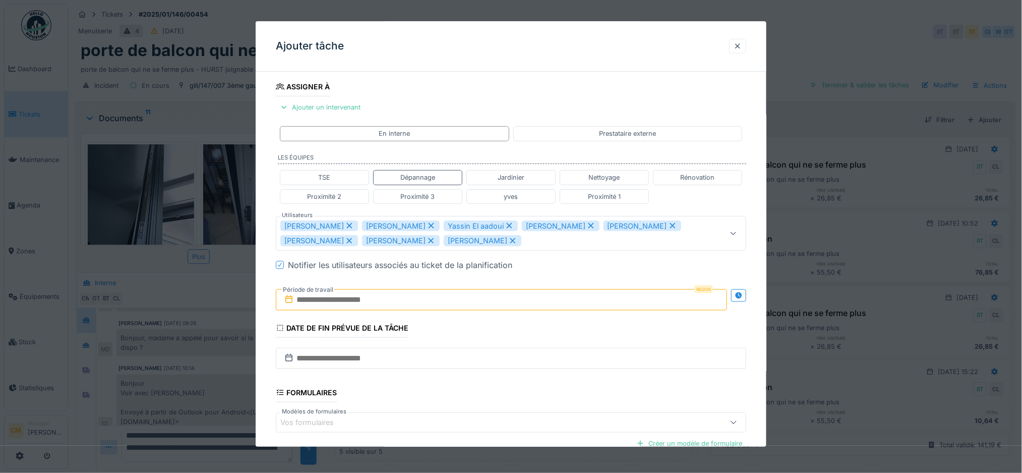
click at [505, 226] on icon at bounding box center [509, 225] width 9 height 7
click at [508, 226] on icon at bounding box center [512, 225] width 9 height 7
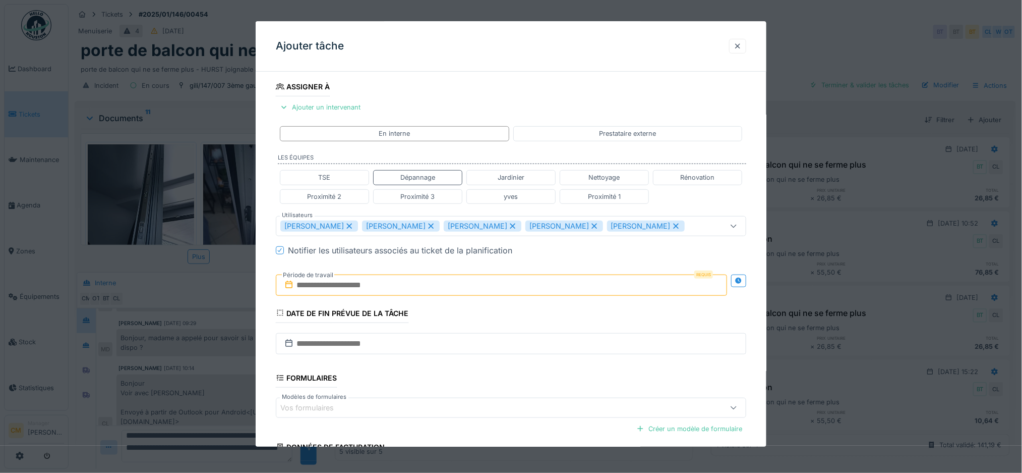
click at [508, 228] on icon at bounding box center [512, 225] width 9 height 7
click at [508, 227] on icon at bounding box center [512, 225] width 9 height 7
click at [508, 228] on icon at bounding box center [512, 225] width 9 height 7
type input "*********"
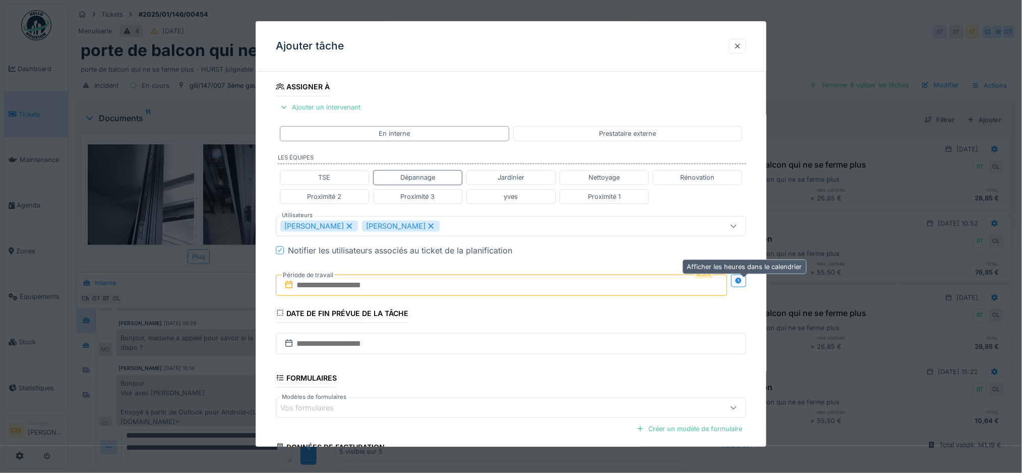
click at [740, 282] on icon at bounding box center [739, 280] width 8 height 7
click at [356, 284] on input "text" at bounding box center [385, 284] width 218 height 21
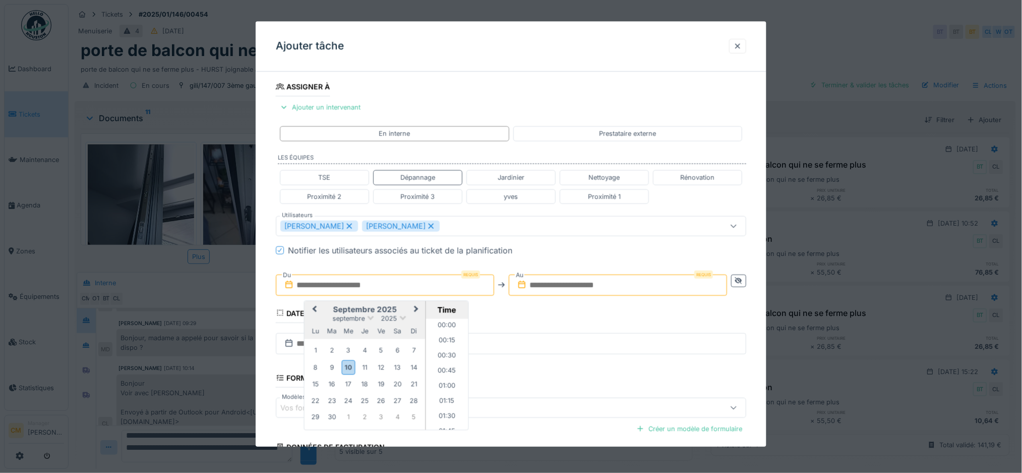
scroll to position [920, 0]
click at [350, 385] on div "17" at bounding box center [348, 384] width 14 height 14
click at [439, 328] on li "13:00" at bounding box center [447, 327] width 43 height 15
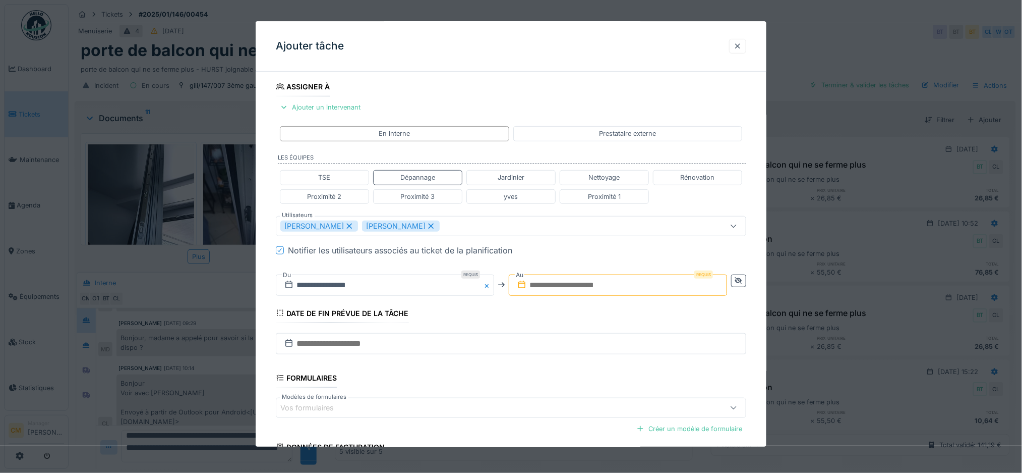
click at [548, 285] on input "text" at bounding box center [618, 284] width 218 height 21
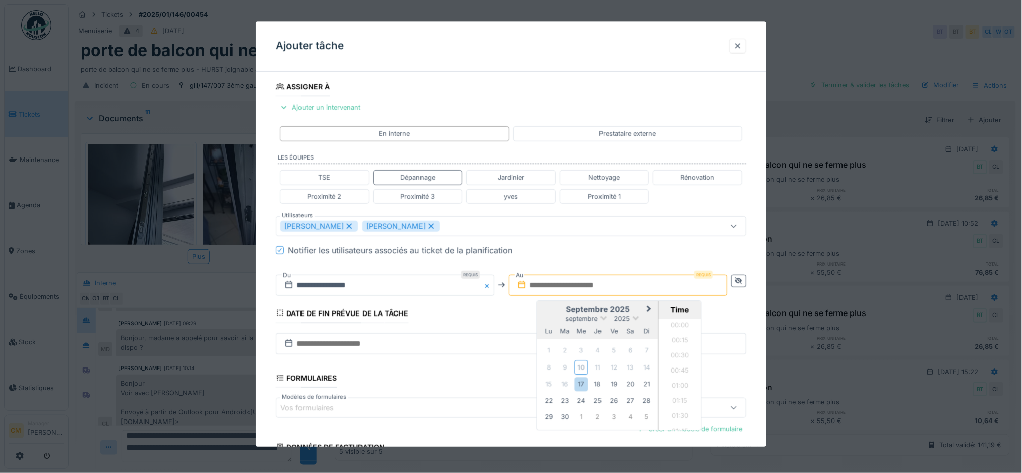
scroll to position [920, 0]
click at [585, 382] on div "17" at bounding box center [581, 384] width 14 height 14
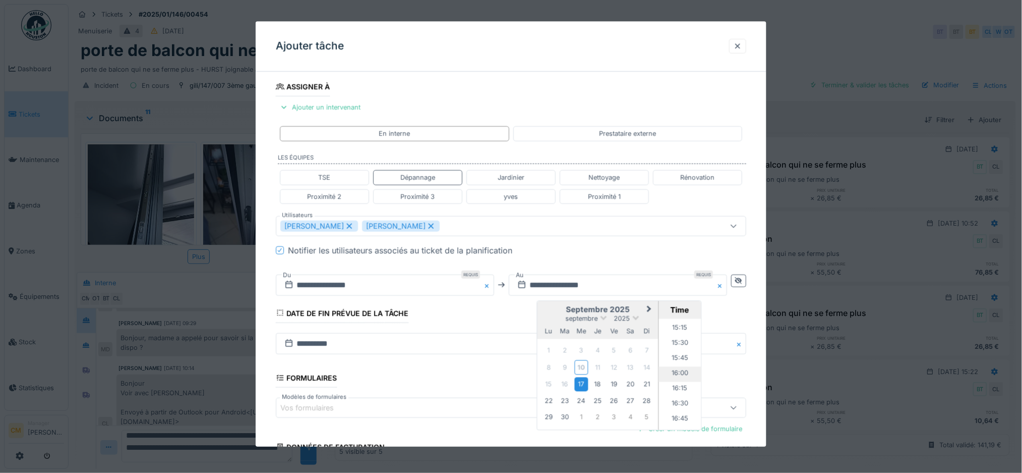
click at [685, 371] on li "16:00" at bounding box center [680, 374] width 43 height 15
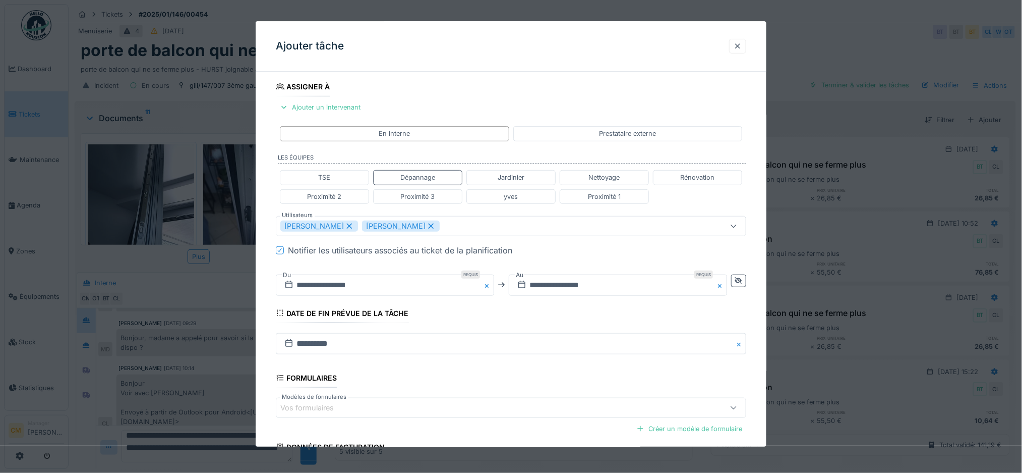
scroll to position [262, 0]
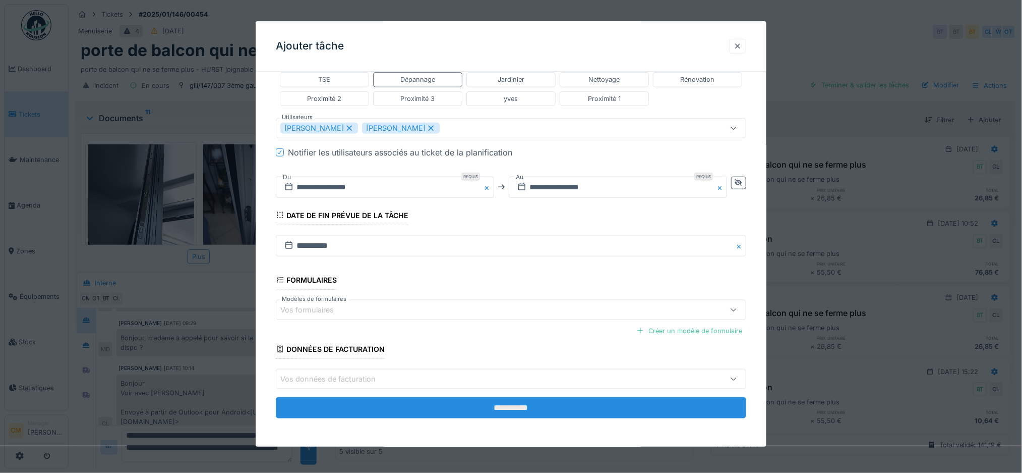
click at [520, 403] on input "**********" at bounding box center [511, 407] width 471 height 21
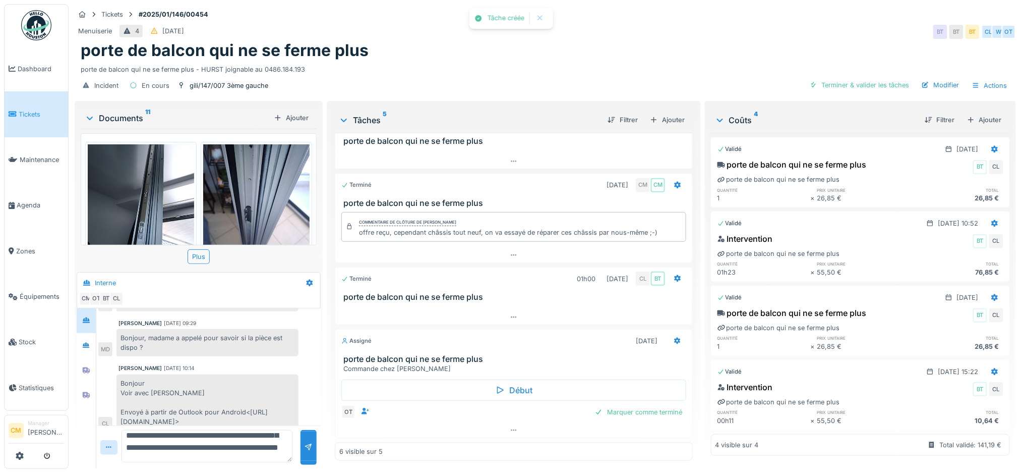
scroll to position [89, 0]
